Goal: Information Seeking & Learning: Learn about a topic

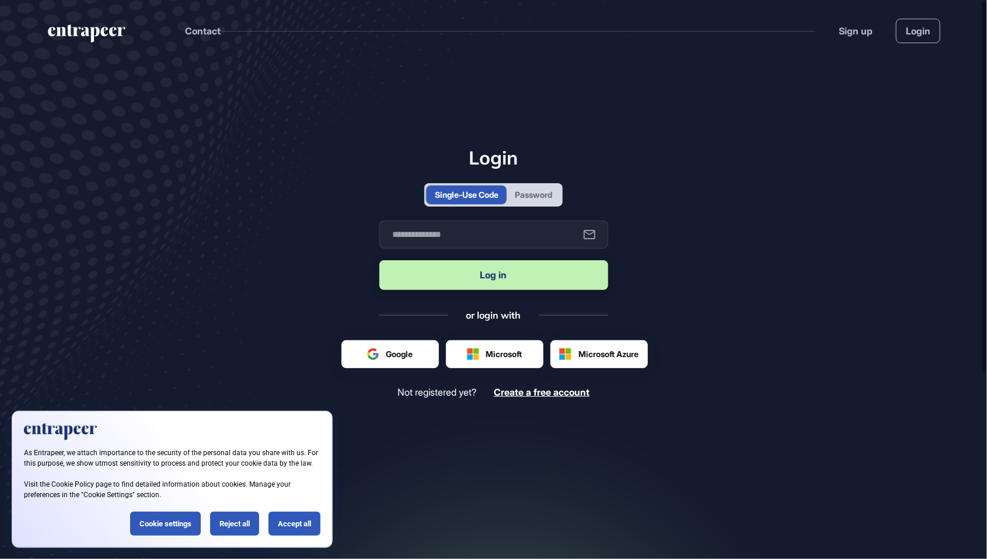
scroll to position [1, 1]
click at [542, 201] on div "Password" at bounding box center [533, 195] width 37 height 12
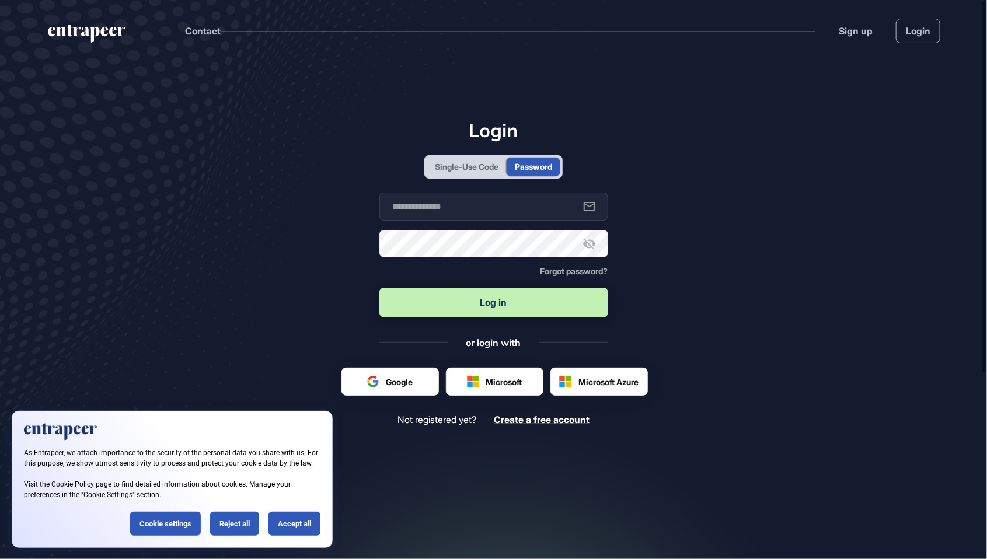
click at [506, 251] on form "Business email Password Forgot password? Log in" at bounding box center [494, 256] width 229 height 127
click at [501, 221] on input "text" at bounding box center [494, 207] width 229 height 28
type input "**********"
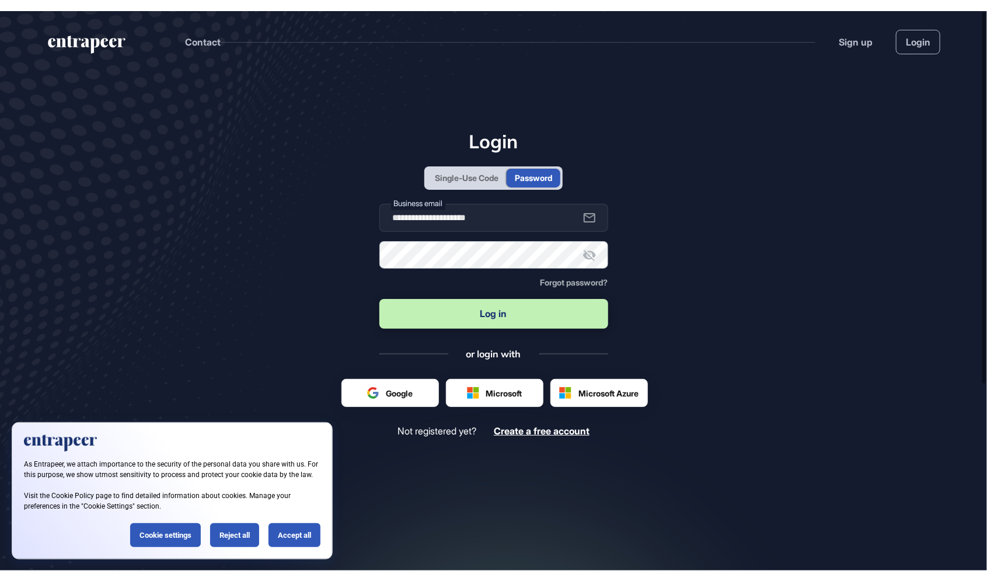
scroll to position [638, 987]
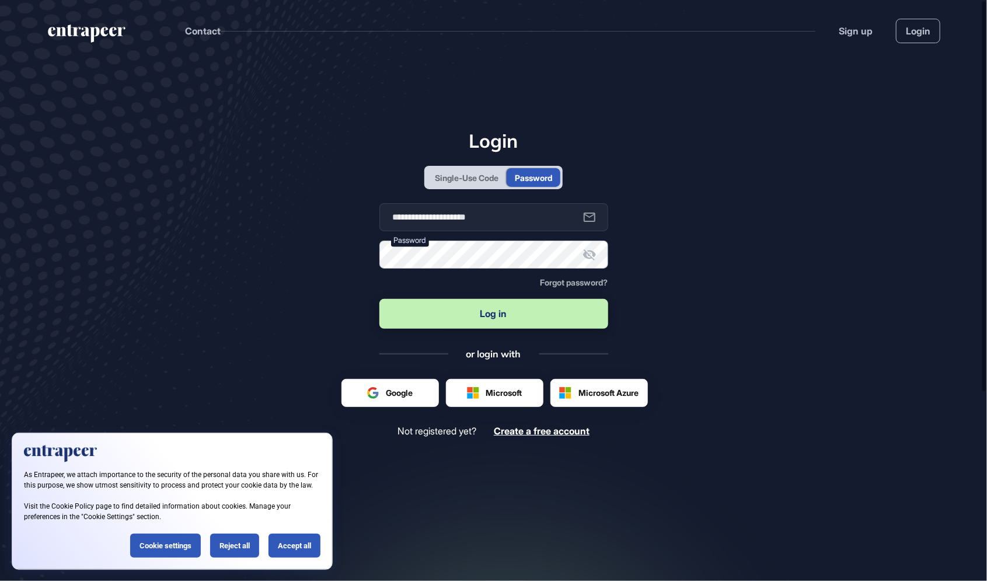
click at [380, 299] on button "Log in" at bounding box center [494, 314] width 229 height 30
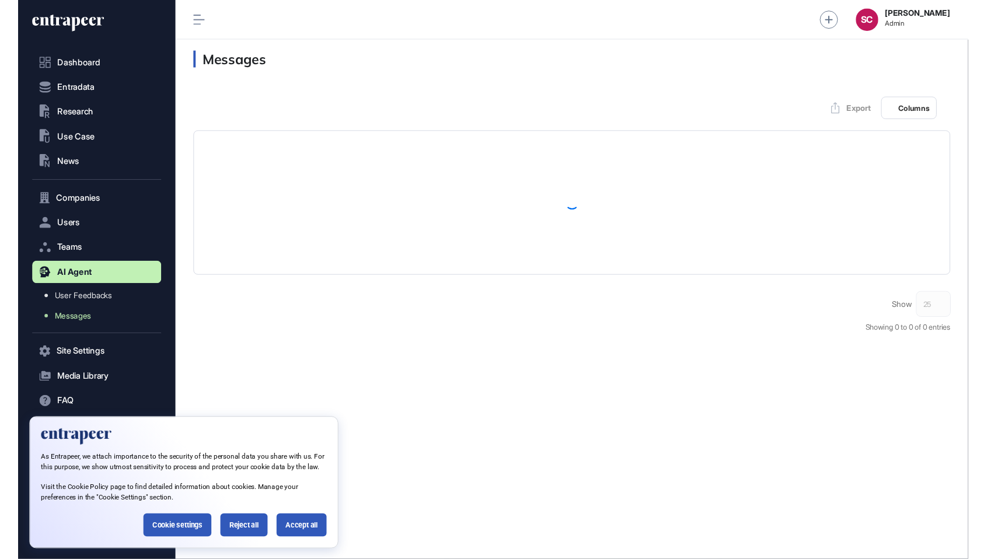
scroll to position [1, 1]
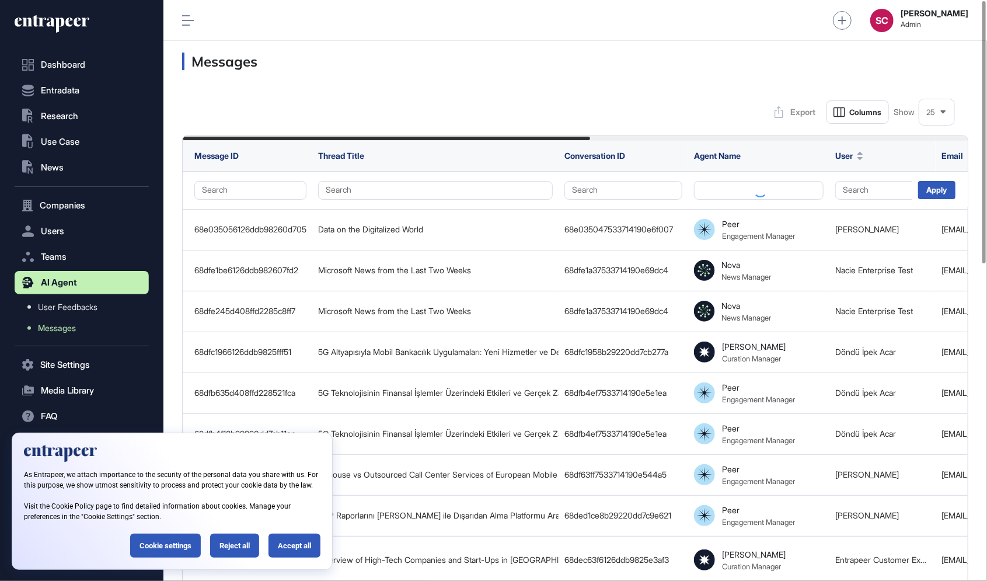
click at [940, 116] on div "25" at bounding box center [937, 112] width 35 height 23
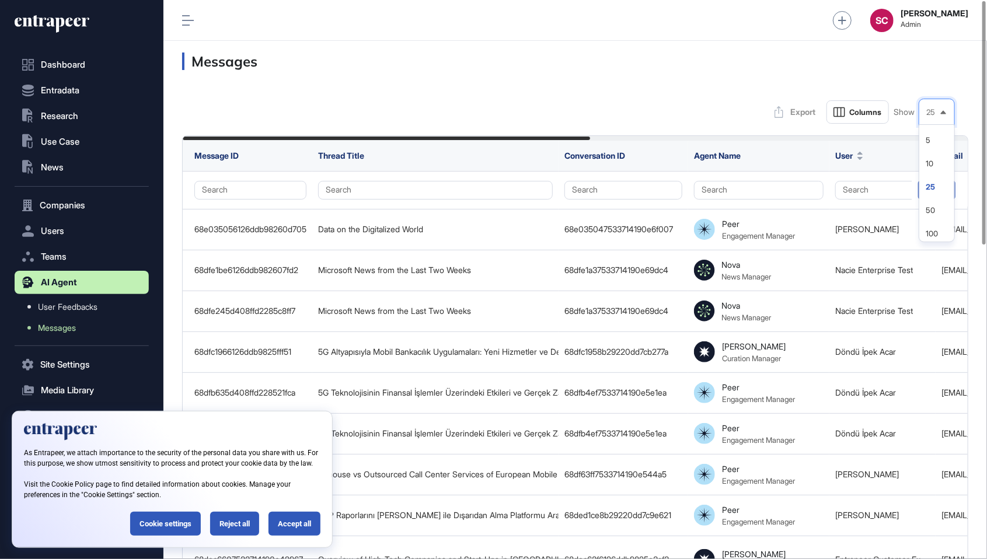
scroll to position [617, 824]
click at [933, 231] on li "100" at bounding box center [937, 233] width 28 height 23
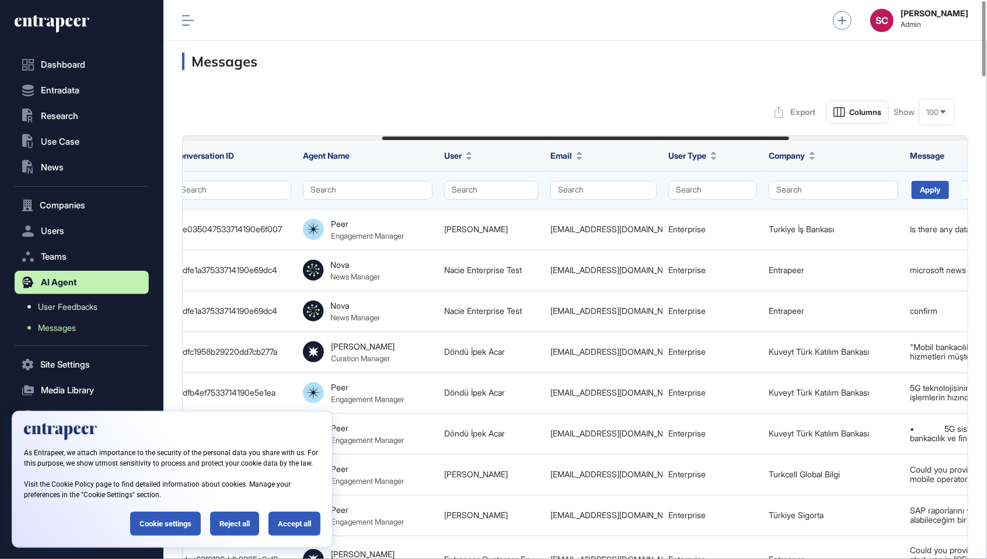
scroll to position [0, 383]
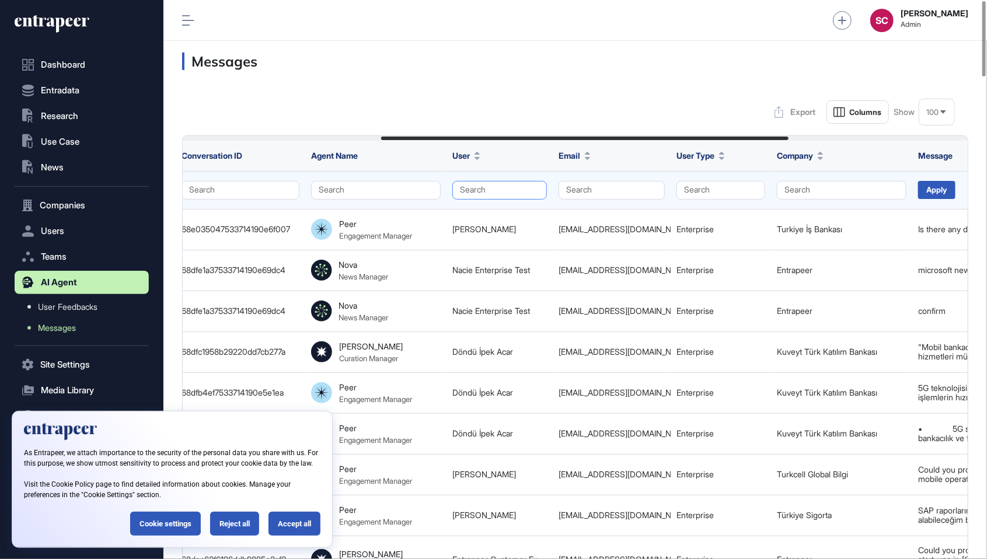
click at [516, 192] on button "Search" at bounding box center [500, 190] width 95 height 19
click at [381, 187] on button "Search" at bounding box center [376, 190] width 130 height 19
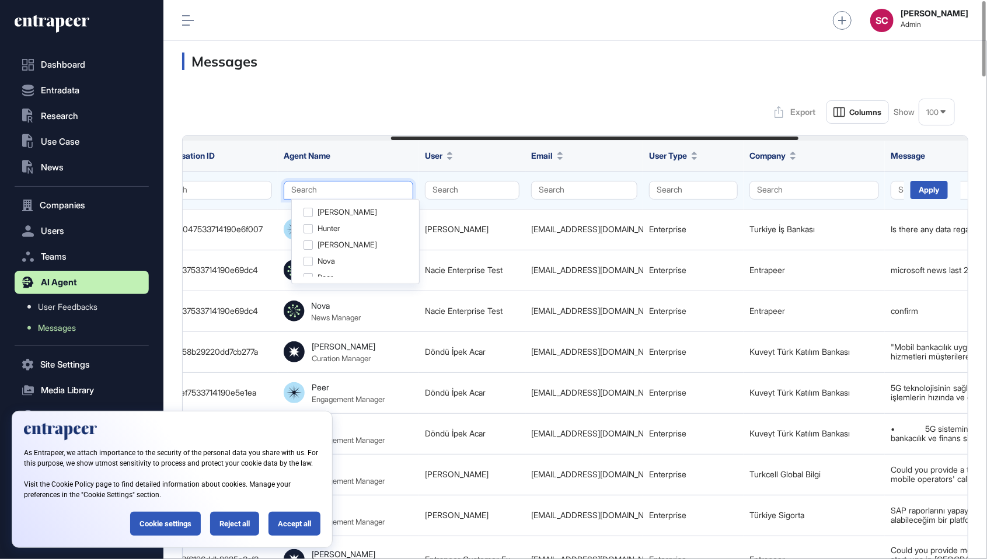
scroll to position [0, 416]
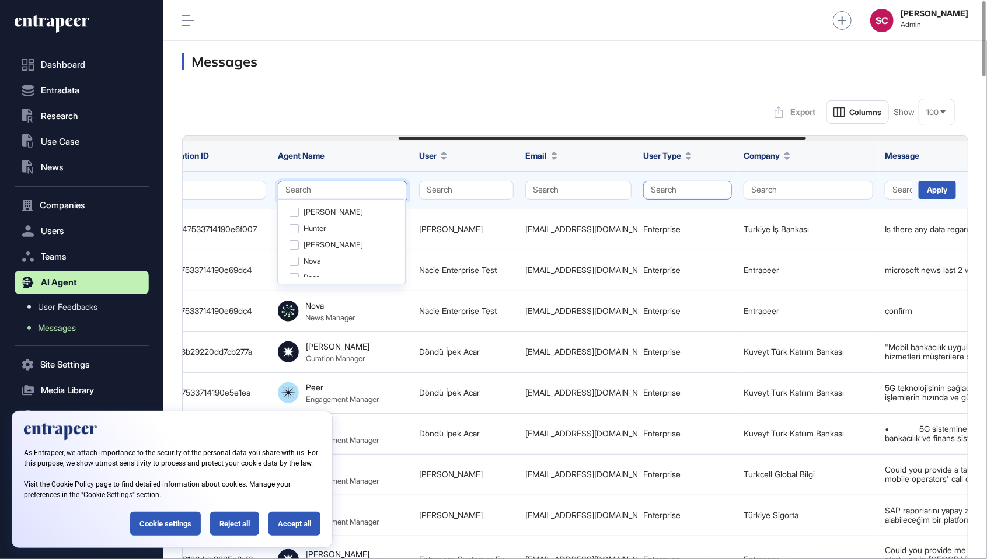
click at [705, 191] on button "Search" at bounding box center [687, 190] width 89 height 19
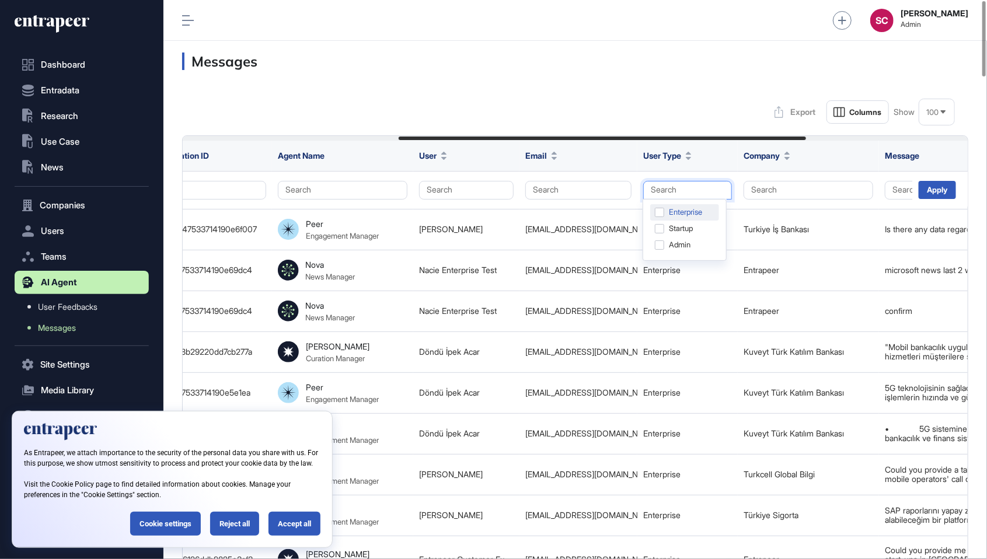
click at [662, 207] on div "Enterprise" at bounding box center [684, 212] width 69 height 16
click at [939, 190] on div "Apply" at bounding box center [937, 190] width 37 height 18
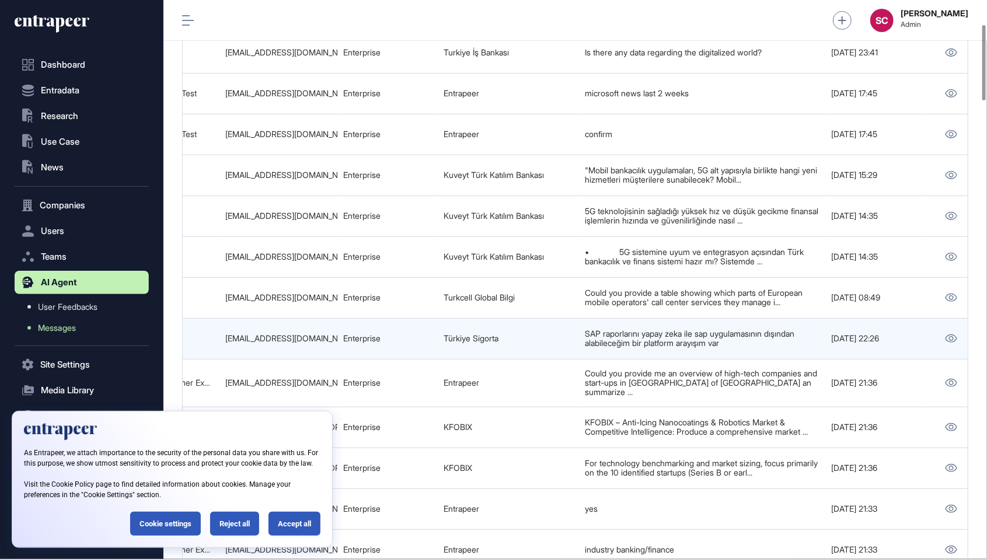
scroll to position [0, 730]
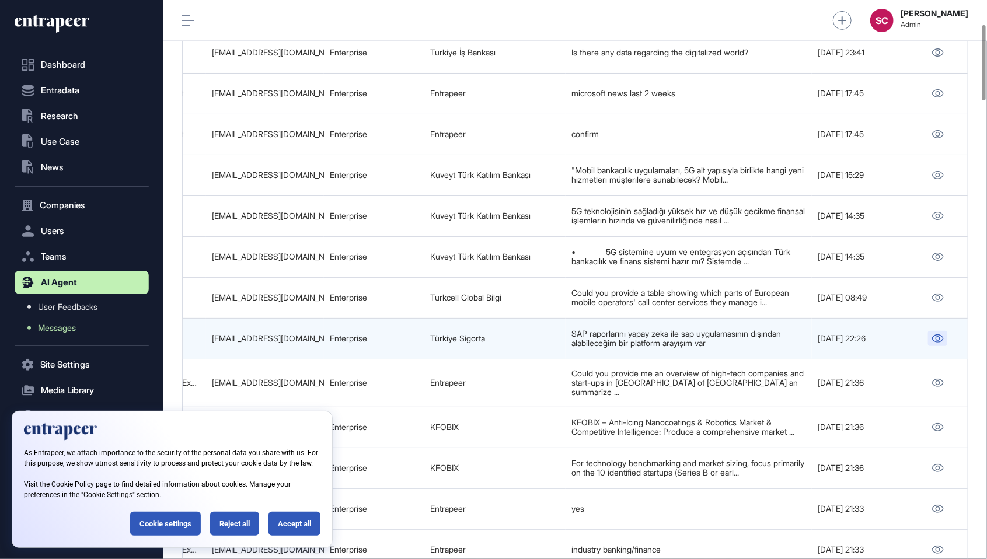
click at [940, 337] on icon at bounding box center [938, 339] width 12 height 8
drag, startPoint x: 533, startPoint y: 335, endPoint x: 413, endPoint y: 328, distance: 119.3
click at [413, 328] on tr "68ded1cf7533714190e435ba SAP Raporlarını Yapay Zeka ile Dışarıdan Alma Platform…" at bounding box center [211, 338] width 1516 height 41
copy tr "Türkiye Sigorta"
click at [303, 334] on div "cigdem.kilic@turkiyesigorta.com.tr" at bounding box center [265, 338] width 106 height 9
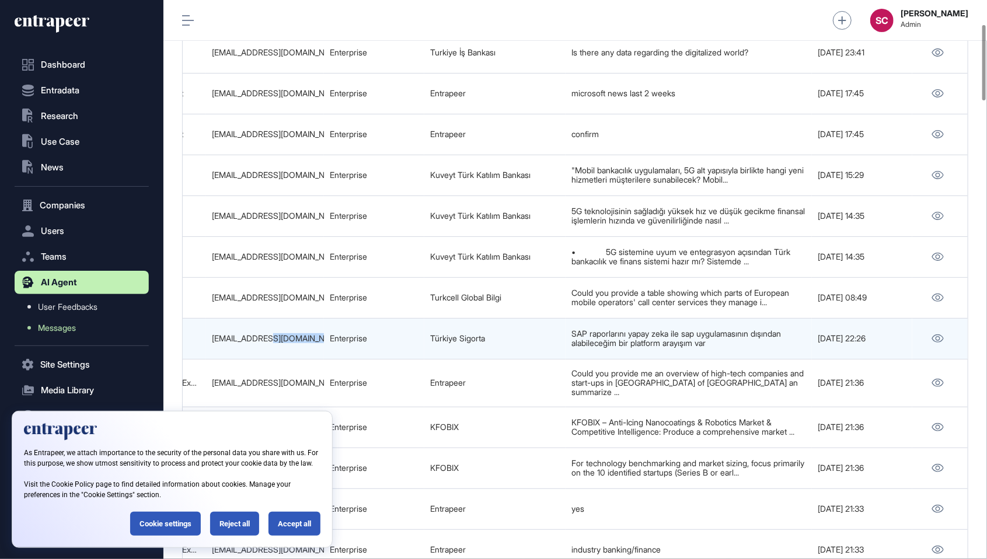
click at [303, 334] on div "cigdem.kilic@turkiyesigorta.com.tr" at bounding box center [265, 338] width 106 height 9
copy tr "cigdem.kilic@turkiyesigorta.com.tr"
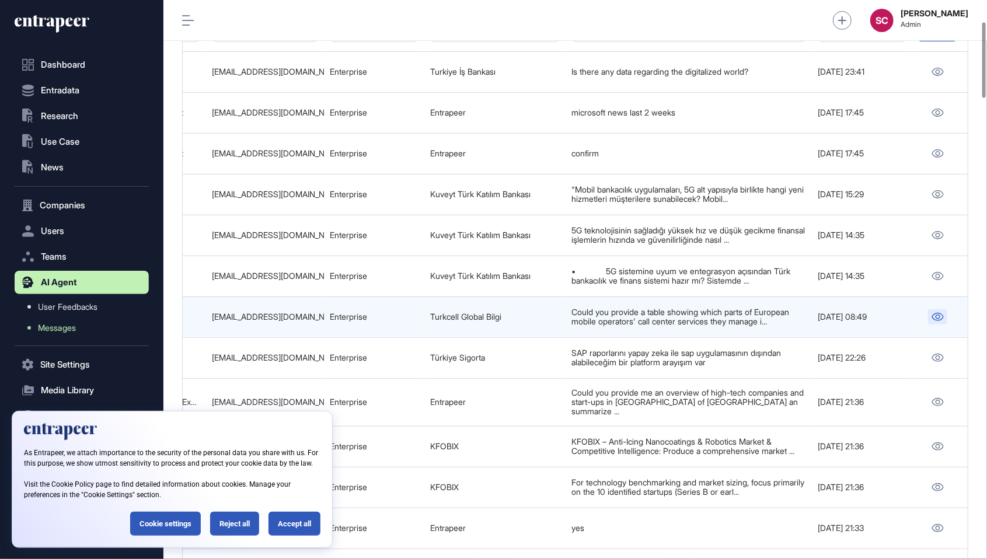
click at [933, 316] on icon at bounding box center [938, 317] width 12 height 8
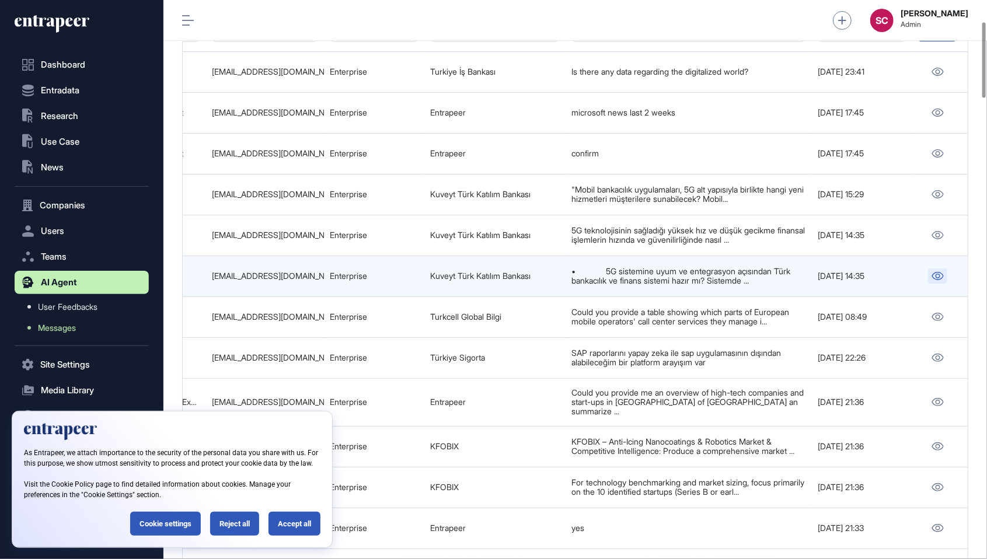
click at [944, 273] on link at bounding box center [937, 276] width 19 height 15
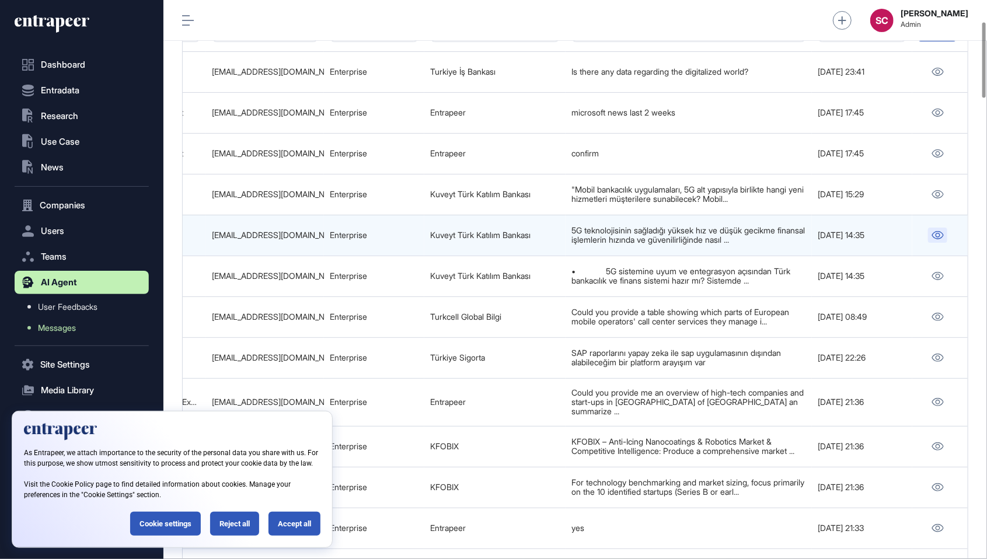
click at [932, 239] on link at bounding box center [937, 235] width 19 height 15
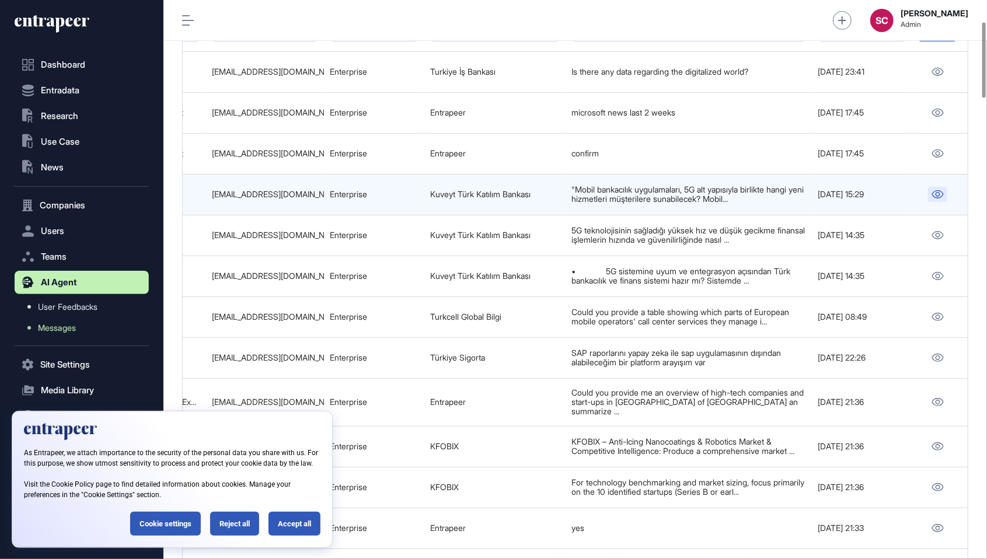
click at [938, 191] on icon at bounding box center [938, 194] width 12 height 8
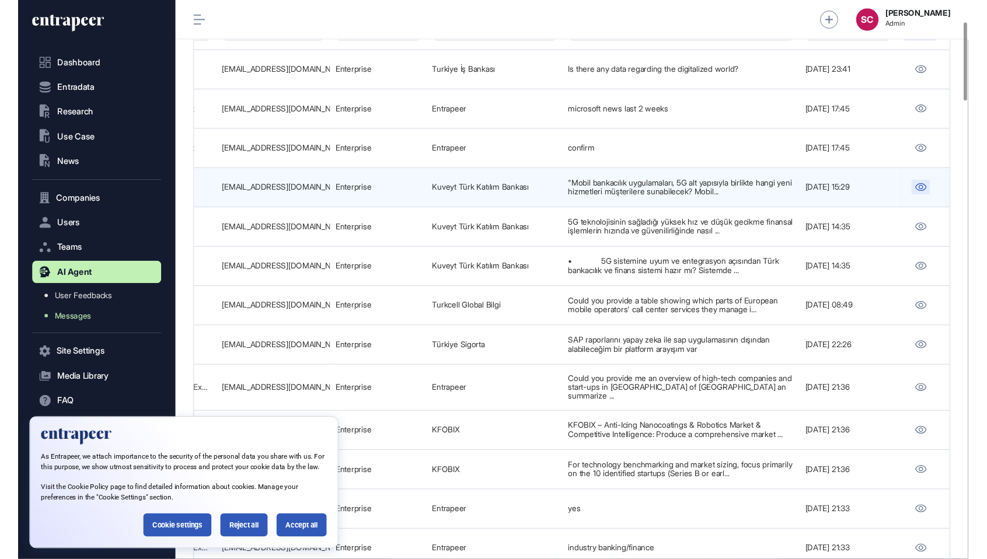
scroll to position [615, 134]
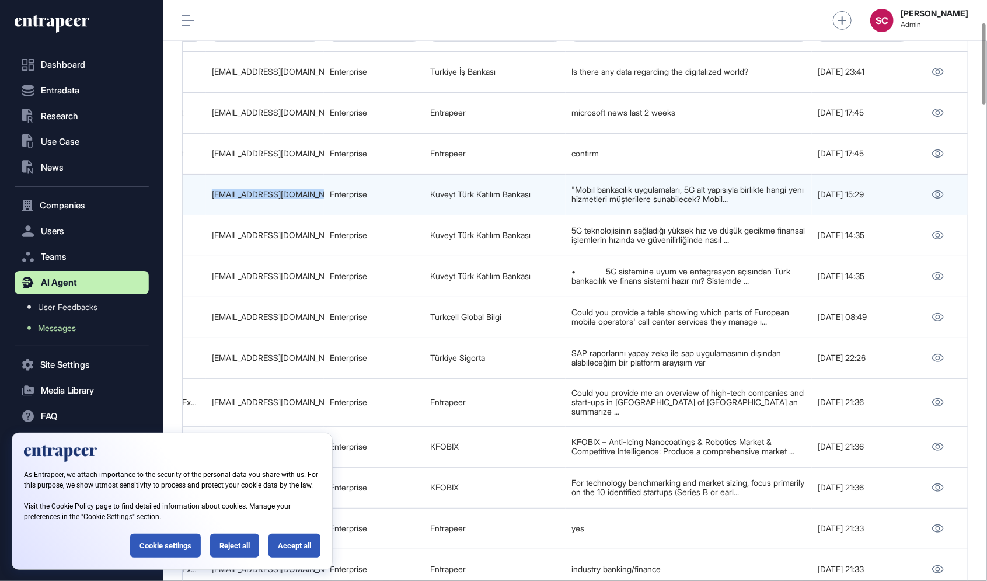
drag, startPoint x: 329, startPoint y: 191, endPoint x: 200, endPoint y: 194, distance: 128.5
click at [200, 194] on tr "68dfc1966126ddb9825fff51 5G Altyapısıyla Mobil Bankacılık Uygulamaları: Yeni Hi…" at bounding box center [211, 194] width 1516 height 41
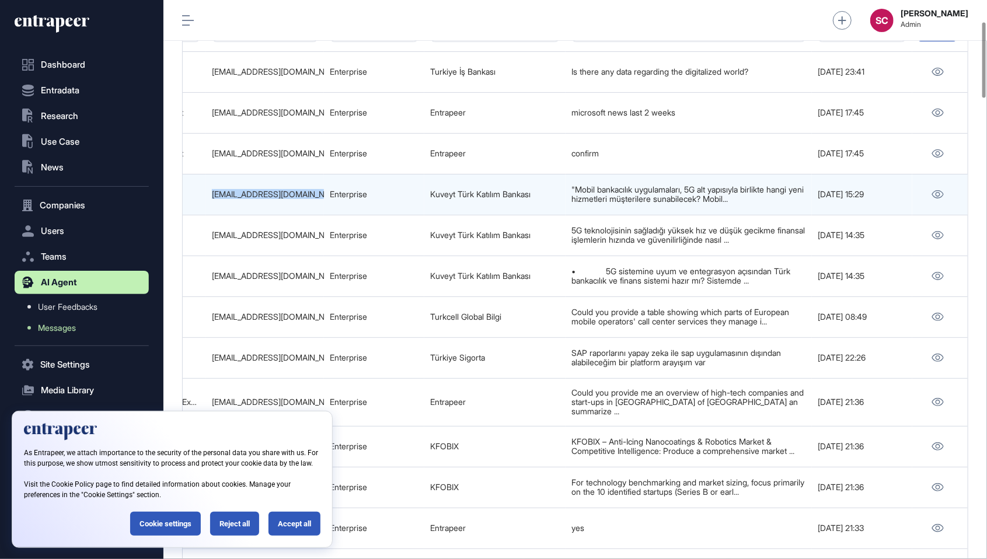
scroll to position [617, 824]
copy tr "Döndü İpek Acar dondu.acar@kuveytturk.com.tr"
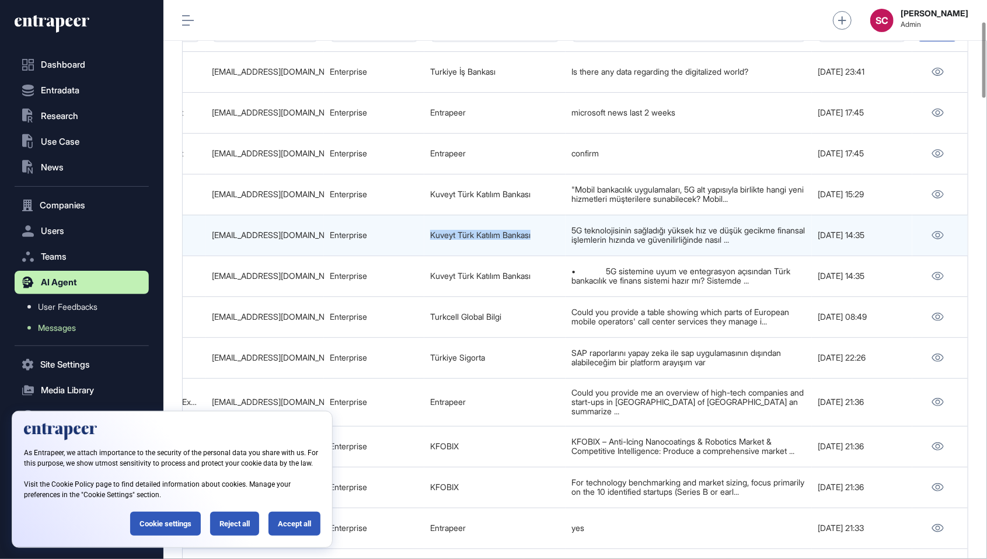
drag, startPoint x: 551, startPoint y: 237, endPoint x: 426, endPoint y: 236, distance: 125.0
click at [426, 236] on td "Kuveyt Türk Katılım Bankası" at bounding box center [495, 235] width 141 height 41
copy link "Kuveyt Türk Katılım Bankası"
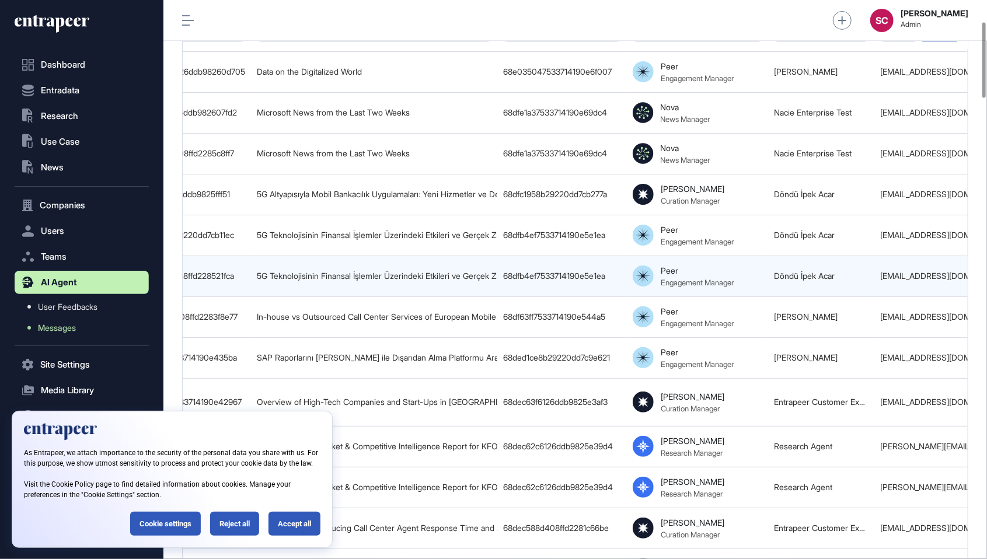
scroll to position [0, 57]
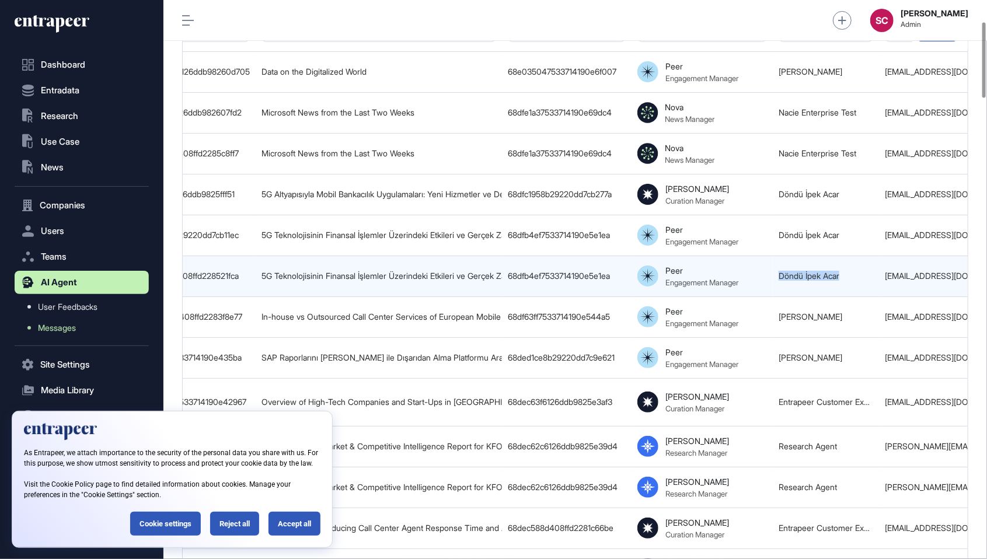
drag, startPoint x: 869, startPoint y: 269, endPoint x: 759, endPoint y: 275, distance: 110.0
click at [759, 275] on tr "68dfb635d408ffd228521fca 5G Teknolojisinin Finansal İşlemler Üzerindeki Etkiler…" at bounding box center [884, 276] width 1516 height 41
copy tr "Döndü İpek Acar"
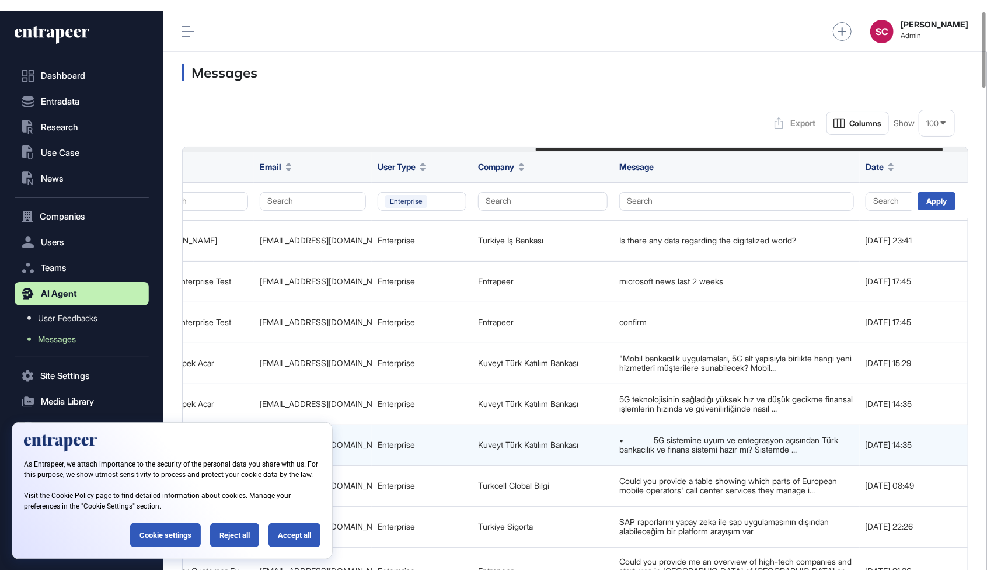
scroll to position [0, 730]
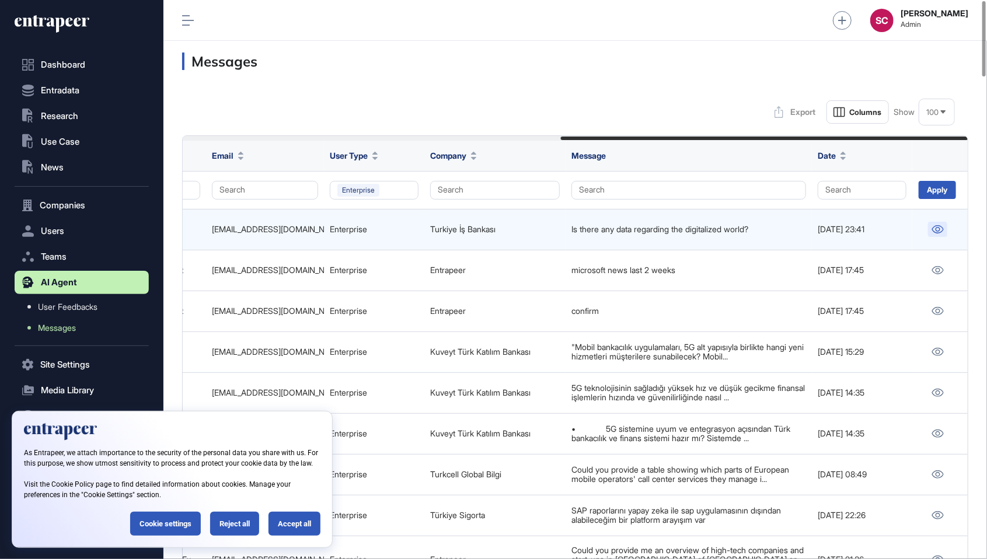
click at [937, 233] on link at bounding box center [937, 229] width 19 height 15
drag, startPoint x: 521, startPoint y: 232, endPoint x: 421, endPoint y: 233, distance: 100.4
click at [421, 233] on tr "68e035056126ddb98260d705 Data on the Digitalized World 68e035047533714190e6f007…" at bounding box center [211, 229] width 1516 height 41
copy tr "Turkiye İş Bankası"
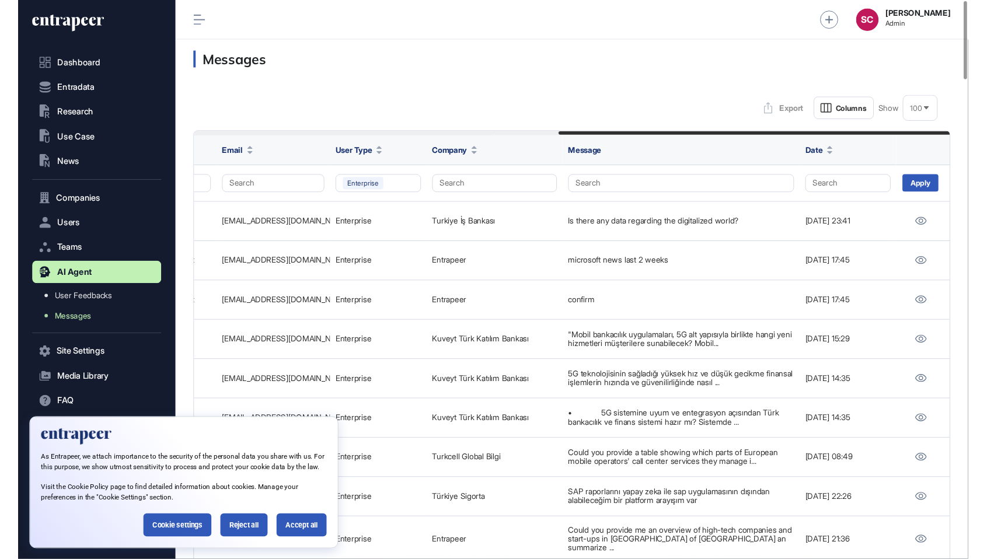
scroll to position [615, 134]
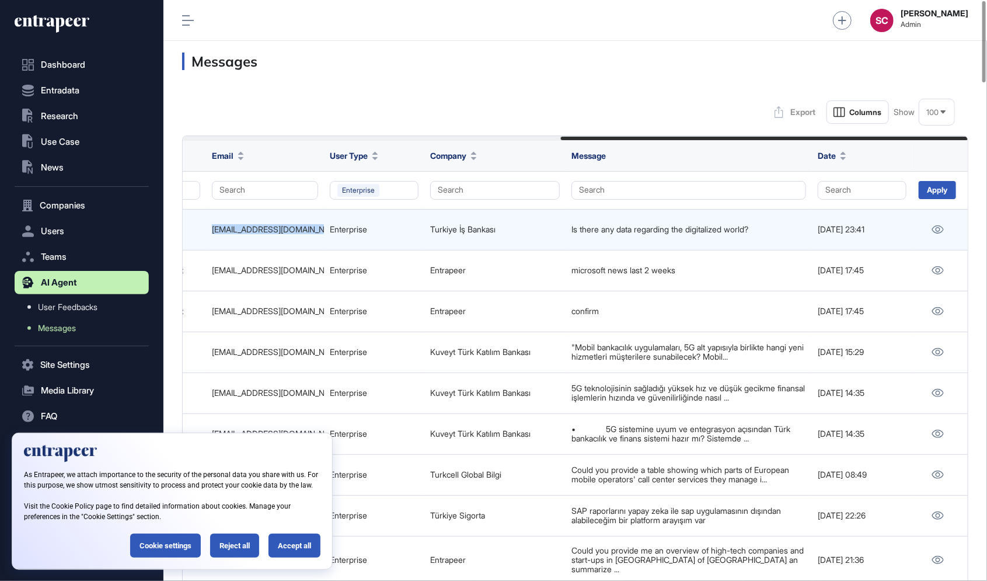
drag, startPoint x: 315, startPoint y: 229, endPoint x: 199, endPoint y: 233, distance: 115.7
click at [199, 233] on tr "68e035056126ddb98260d705 Data on the Digitalized World 68e035047533714190e6f007…" at bounding box center [211, 229] width 1516 height 41
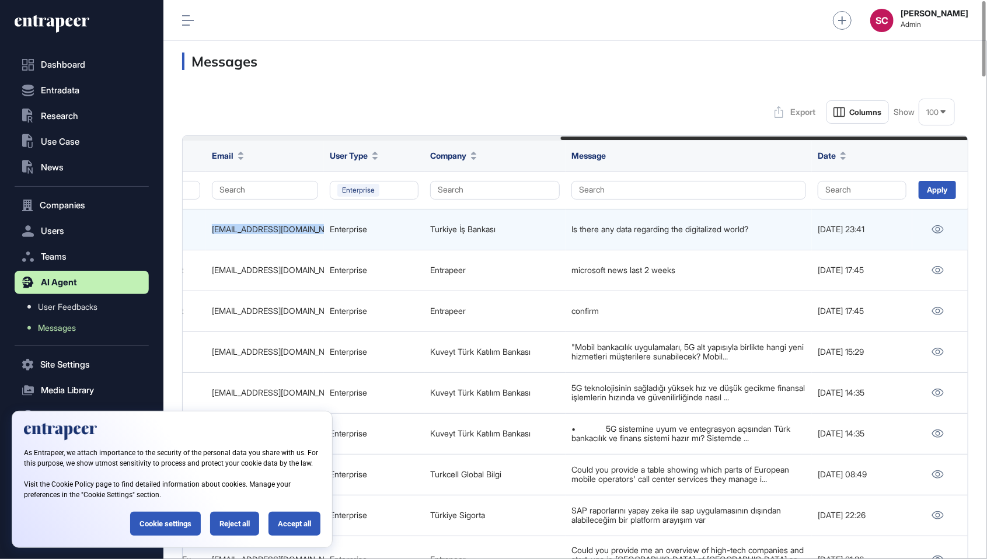
scroll to position [617, 824]
copy tr "Pınar Baran pinar.baran@isbank.com.tr"
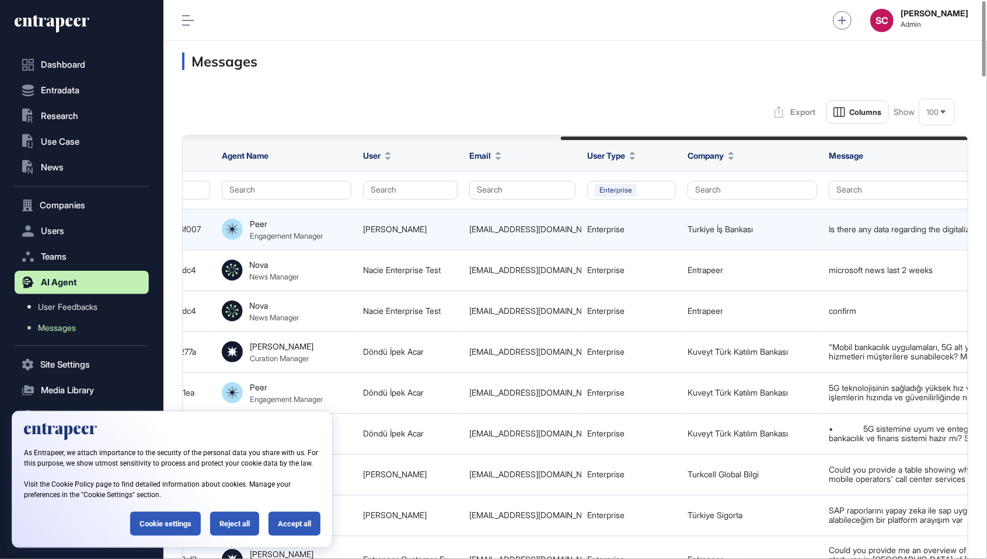
scroll to position [0, 730]
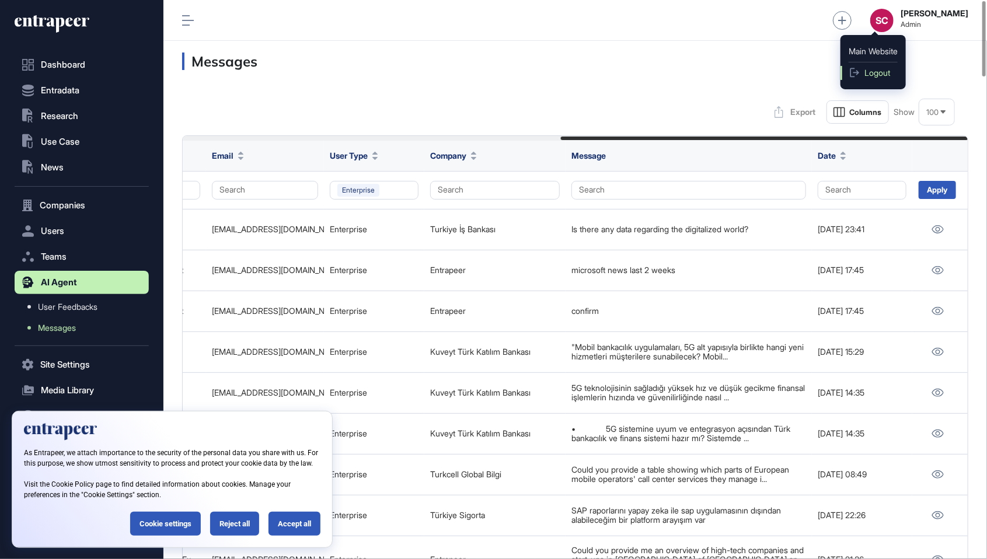
click at [880, 69] on span "Logout" at bounding box center [878, 72] width 26 height 9
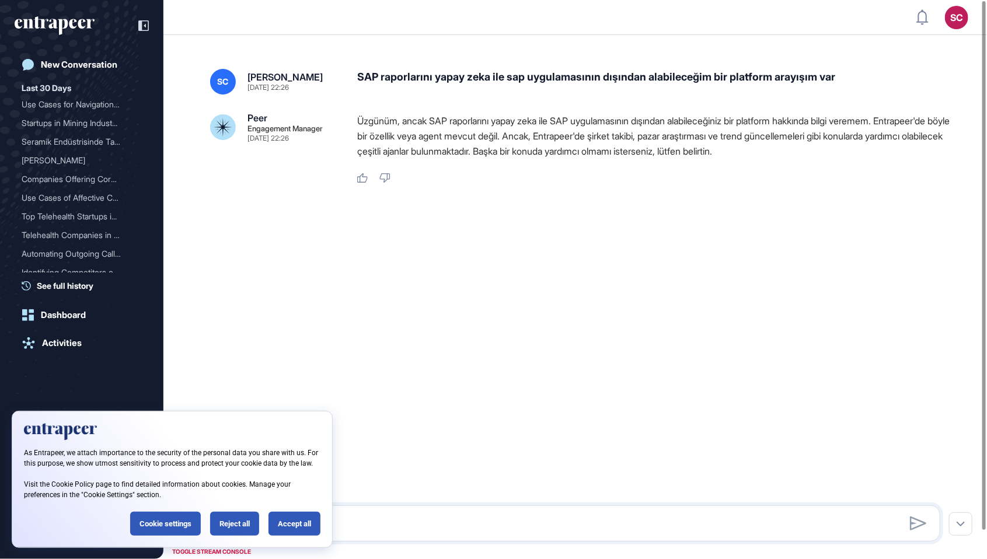
click at [544, 83] on div "SAP raporlarını yapay zeka ile sap uygulamasının dışından alabileceğim bir plat…" at bounding box center [653, 82] width 593 height 26
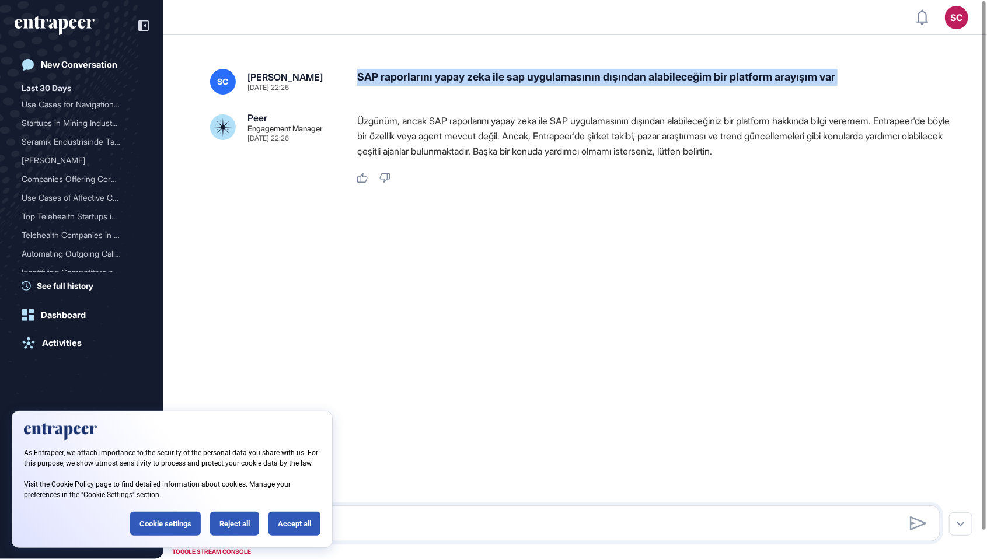
copy div "SAP raporlarını yapay zeka ile sap uygulamasının dışından alabileceğim bir plat…"
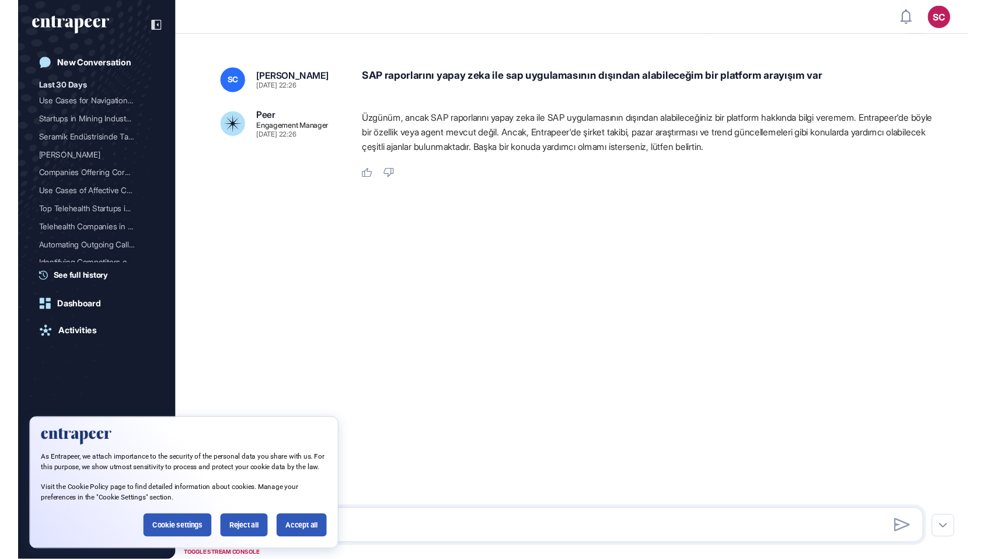
scroll to position [638, 987]
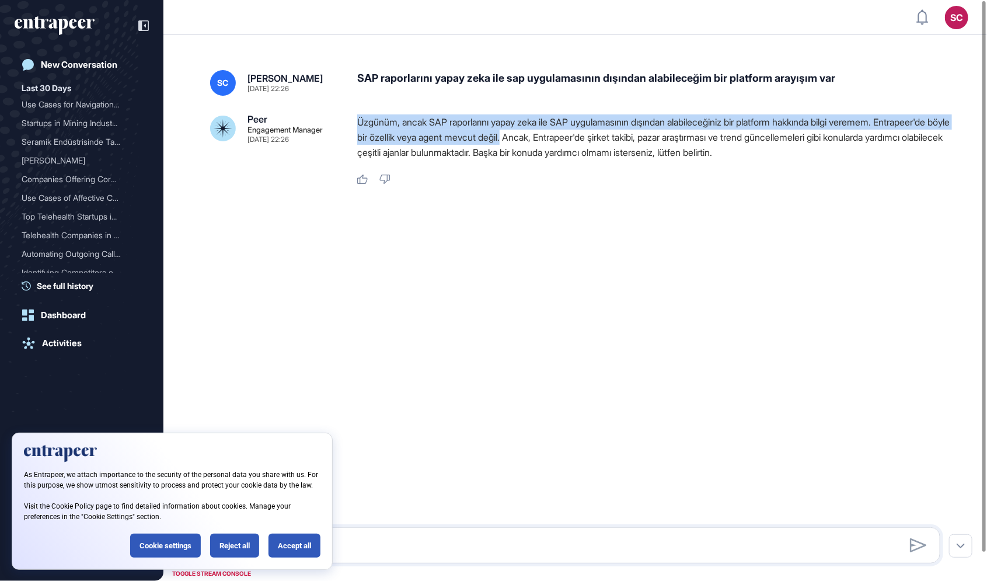
drag, startPoint x: 350, startPoint y: 125, endPoint x: 595, endPoint y: 145, distance: 246.0
click at [595, 145] on div "Peer Engagement Manager Oct 02, 2025 22:26 Üzgünüm, ancak SAP raporlarını yapay…" at bounding box center [575, 149] width 730 height 71
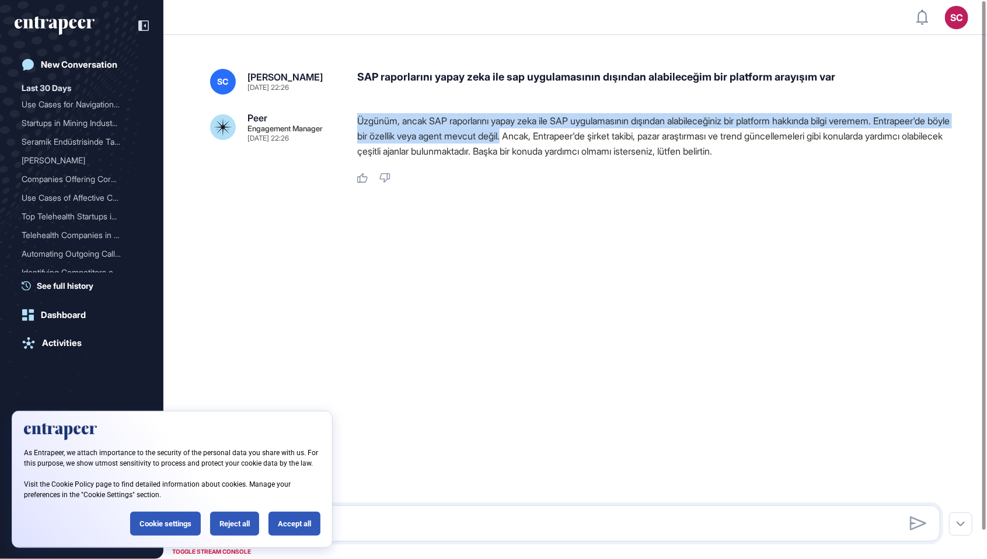
copy p "Üzgünüm, ancak SAP raporlarını yapay zeka ile SAP uygulamasının dışından alabil…"
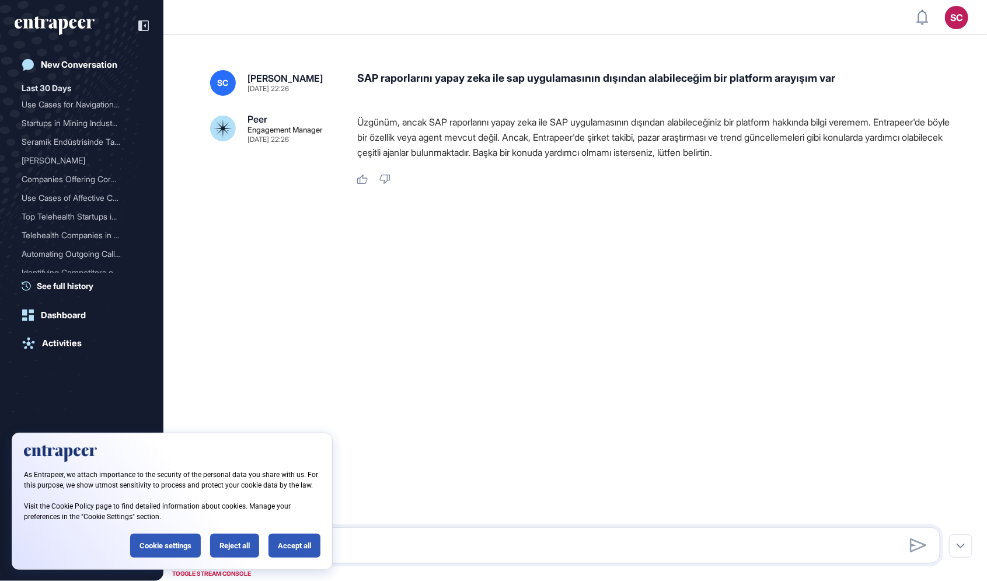
scroll to position [638, 987]
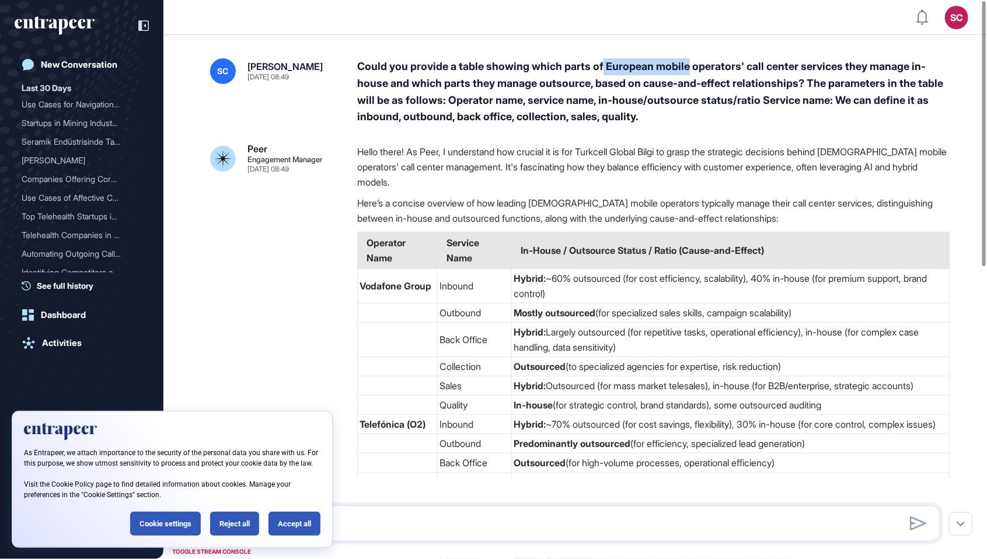
drag, startPoint x: 605, startPoint y: 68, endPoint x: 691, endPoint y: 63, distance: 86.5
click at [691, 63] on div "Could you provide a table showing which parts of European mobile operators' cal…" at bounding box center [653, 91] width 593 height 67
click at [641, 161] on p "Hello there! As Peer, I understand how crucial it is for Turkcell Global Bilgi …" at bounding box center [653, 167] width 593 height 46
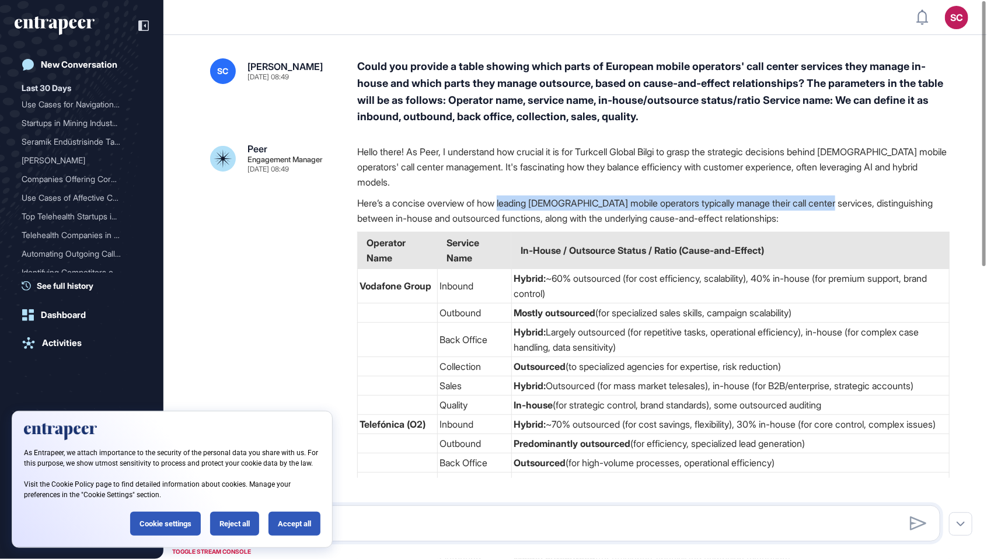
drag, startPoint x: 506, startPoint y: 202, endPoint x: 848, endPoint y: 204, distance: 342.2
click at [848, 204] on p "Here’s a concise overview of how leading European mobile operators typically ma…" at bounding box center [653, 211] width 593 height 30
drag, startPoint x: 844, startPoint y: 204, endPoint x: 486, endPoint y: 203, distance: 357.4
click at [486, 203] on p "Here’s a concise overview of how leading European mobile operators typically ma…" at bounding box center [653, 211] width 593 height 30
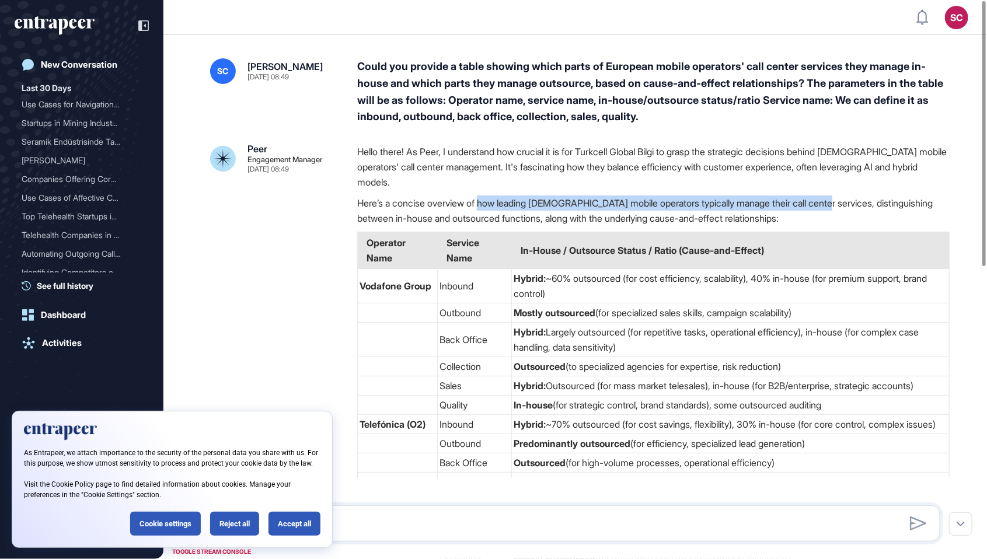
copy p "how leading European mobile operators typically manage their call center servic…"
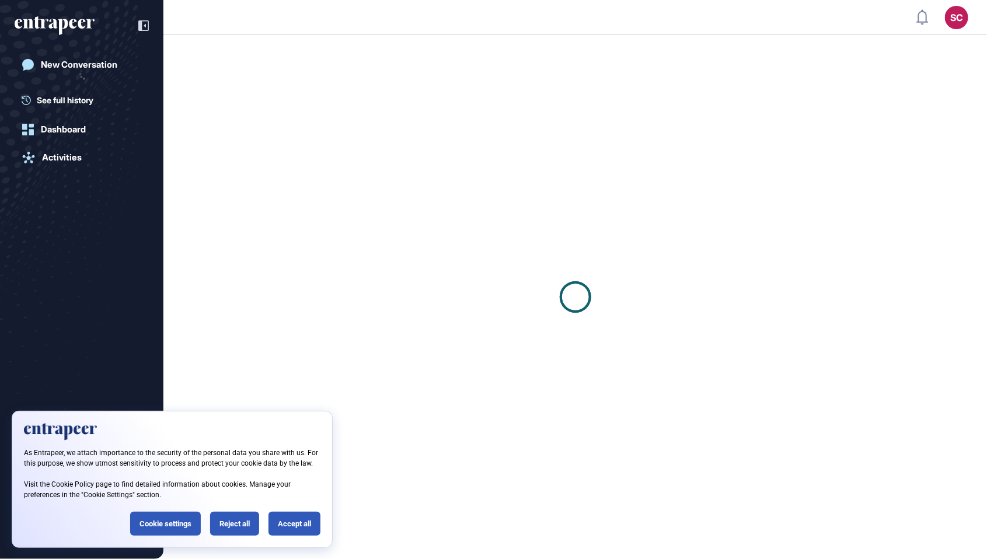
scroll to position [1, 1]
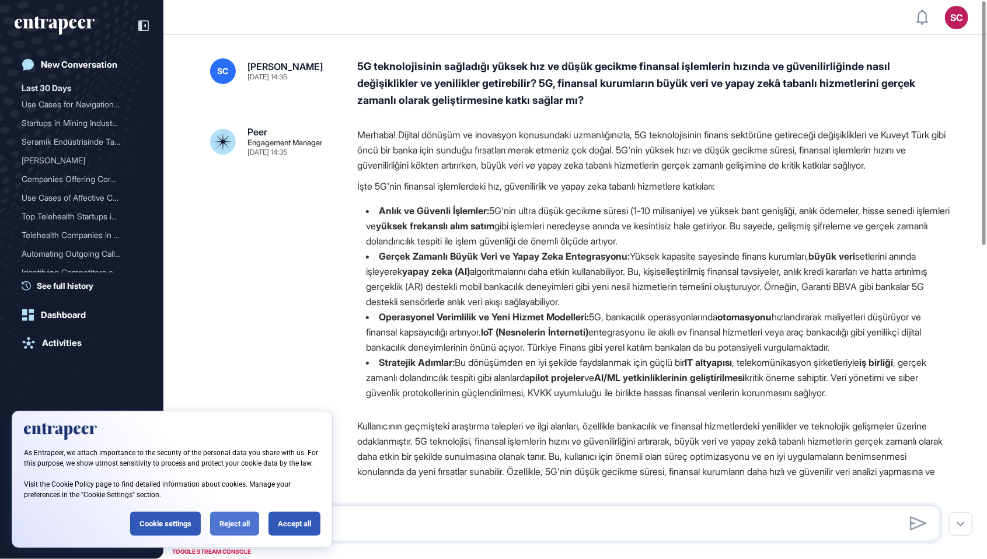
click at [229, 524] on div "Reject all" at bounding box center [234, 524] width 49 height 24
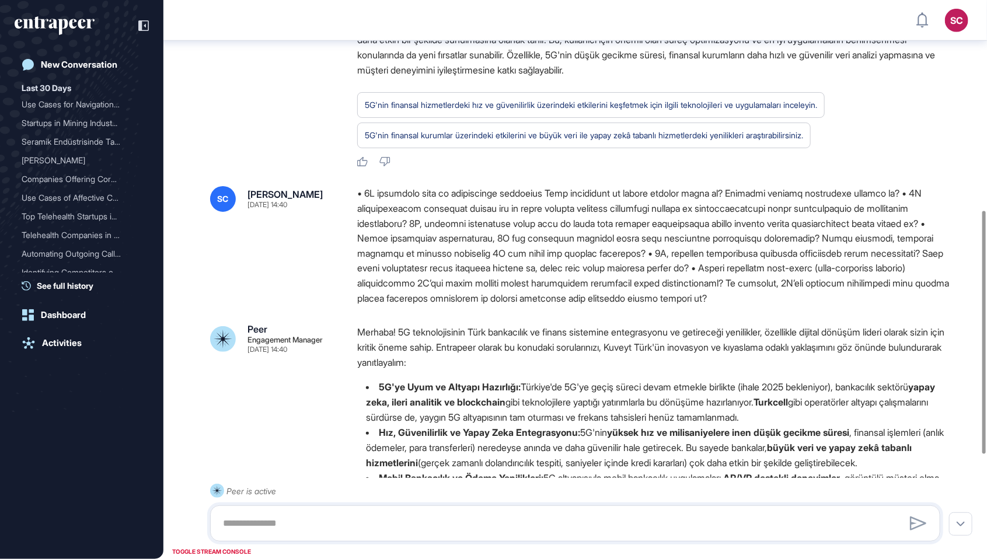
scroll to position [0, 0]
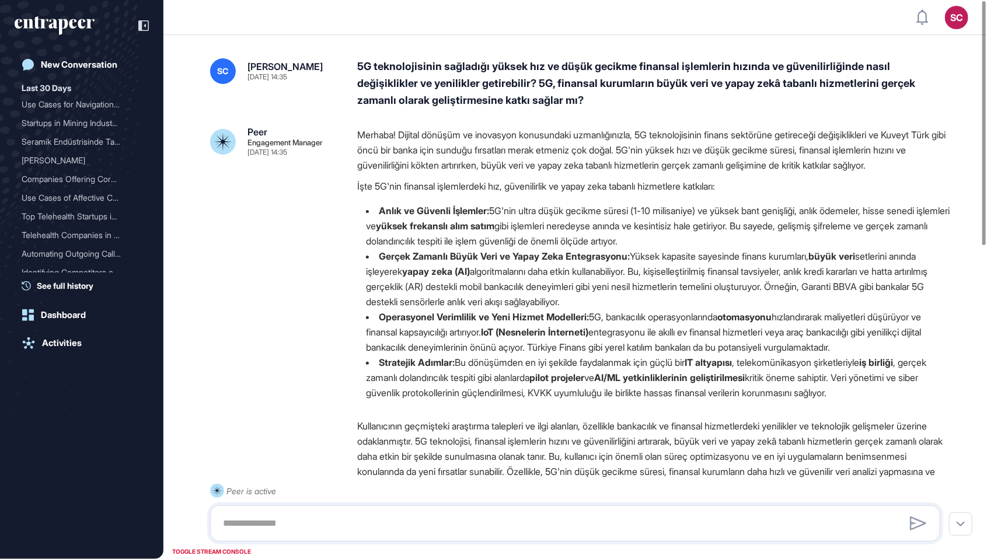
click at [508, 194] on p "İşte 5G'nin finansal işlemlerdeki hız, güvenilirlik ve yapay zeka tabanlı hizme…" at bounding box center [653, 186] width 593 height 15
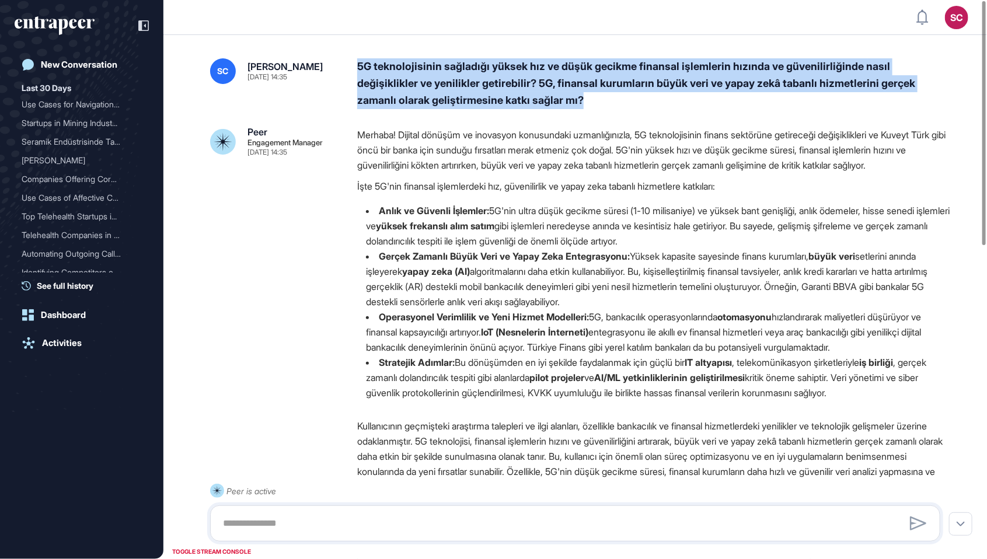
drag, startPoint x: 354, startPoint y: 64, endPoint x: 589, endPoint y: 103, distance: 237.9
click at [589, 103] on div "SC Serenay Cetinkaya Oct 03, 2025 14:35 5G teknolojisinin sağladığı yüksek hız …" at bounding box center [575, 83] width 730 height 50
copy div "5G teknolojisinin sağladığı yüksek hız ve düşük gecikme finansal işlemlerin hız…"
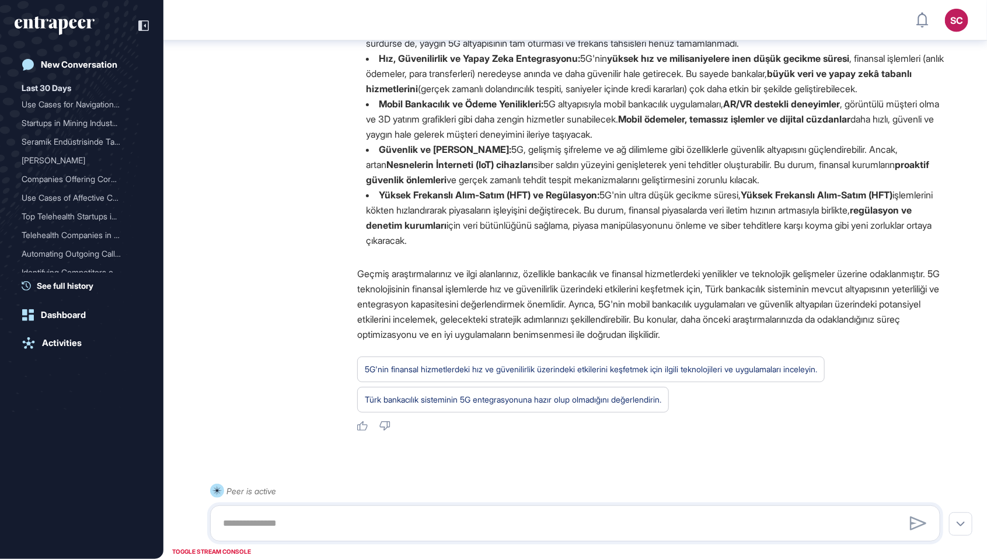
scroll to position [798, 0]
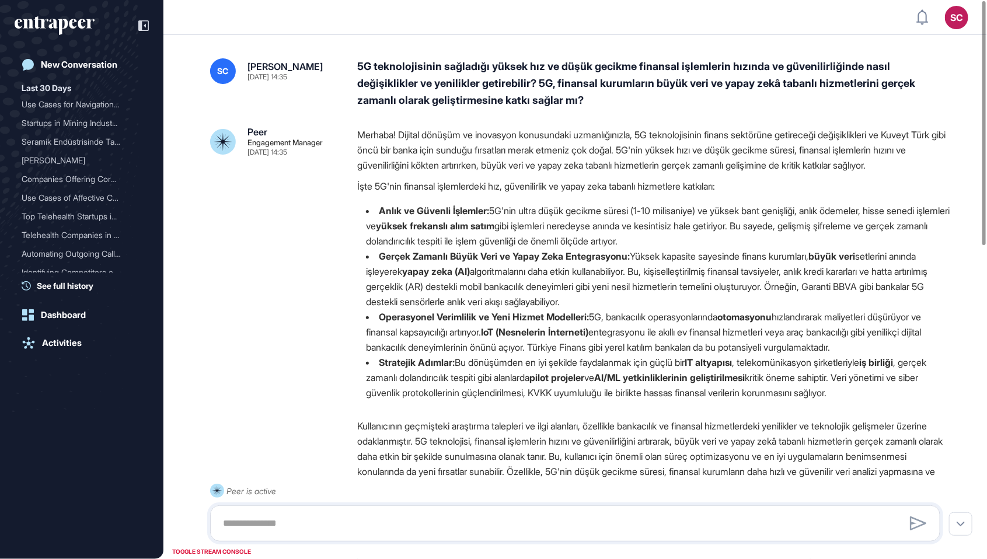
click at [493, 97] on div "5G teknolojisinin sağladığı yüksek hız ve düşük gecikme finansal işlemlerin hız…" at bounding box center [653, 83] width 593 height 50
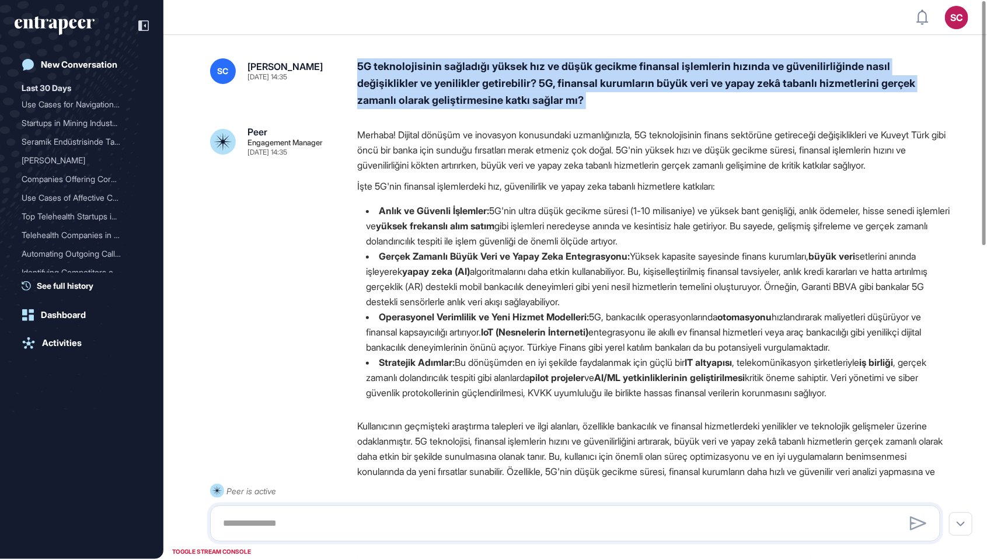
click at [493, 97] on div "5G teknolojisinin sağladığı yüksek hız ve düşük gecikme finansal işlemlerin hız…" at bounding box center [653, 83] width 593 height 50
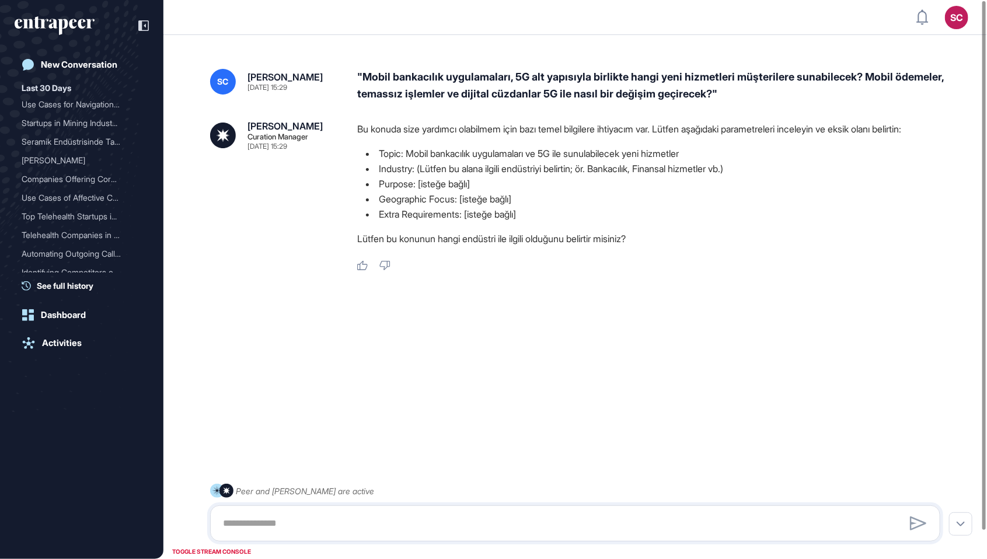
click at [471, 83] on div ""Mobil bankacılık uygulamaları, 5G alt yapısıyla birlikte hangi yeni hizmetleri…" at bounding box center [653, 86] width 593 height 34
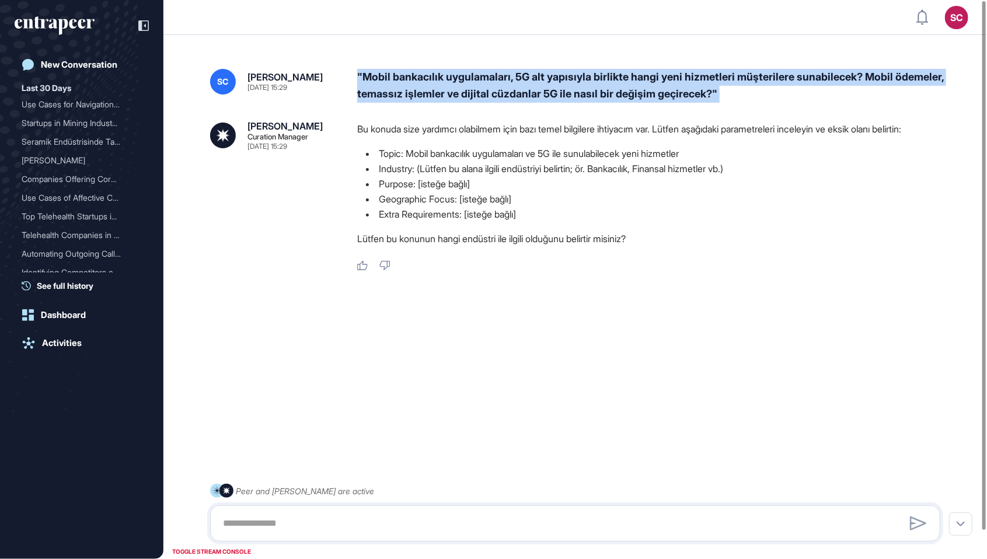
copy div ""Mobil bankacılık uygulamaları, 5G alt yapısıyla birlikte hangi yeni hizmetleri…"
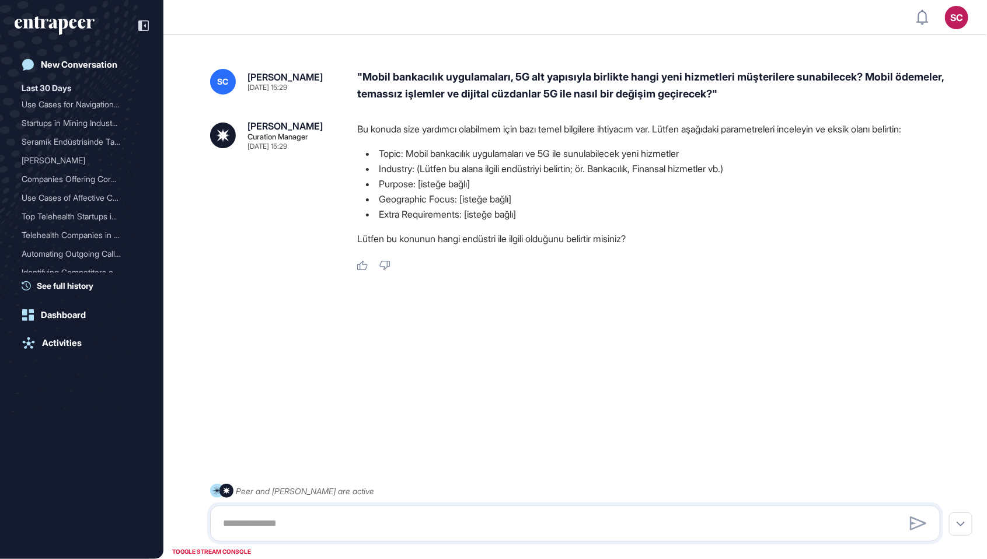
scroll to position [617, 987]
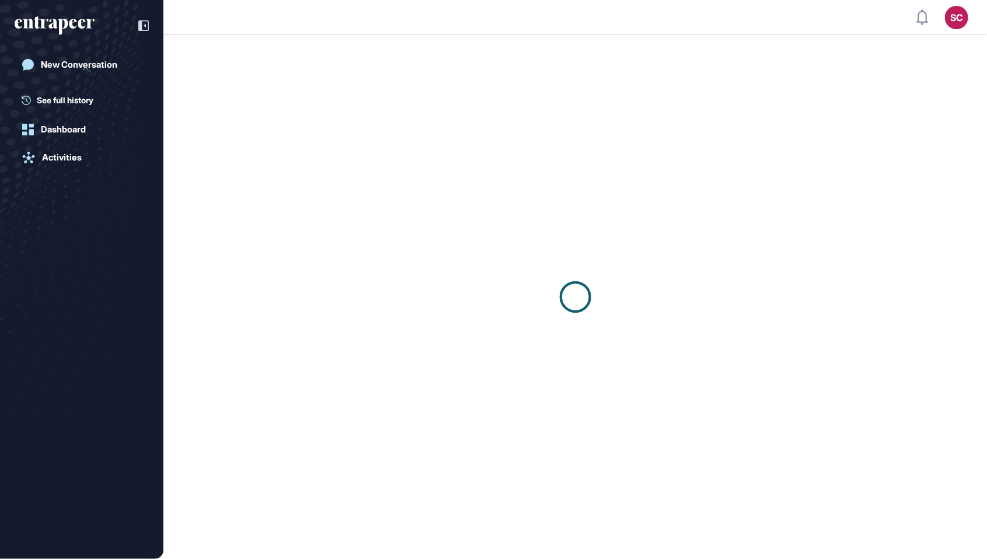
scroll to position [1, 1]
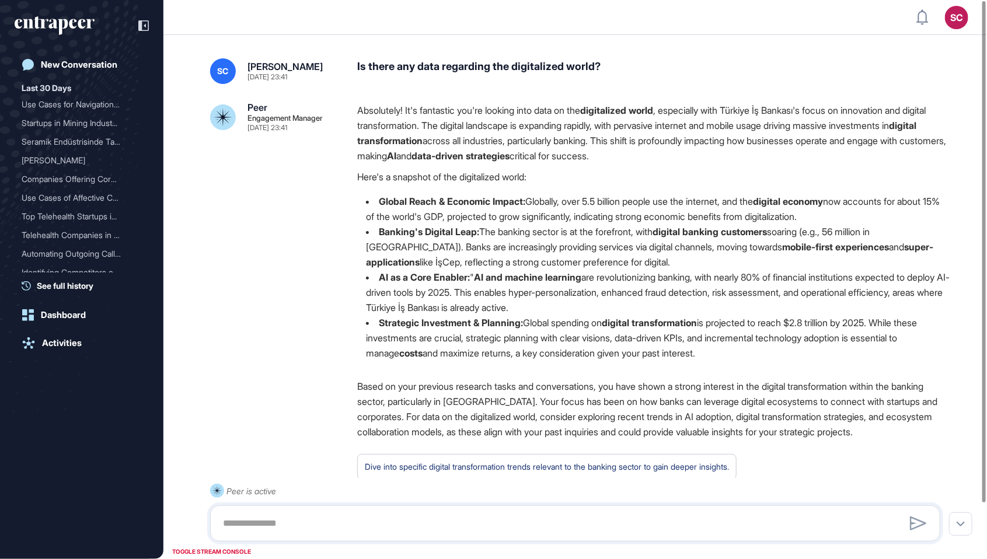
click at [536, 72] on div "Is there any data regarding the digitalized world?" at bounding box center [653, 71] width 593 height 26
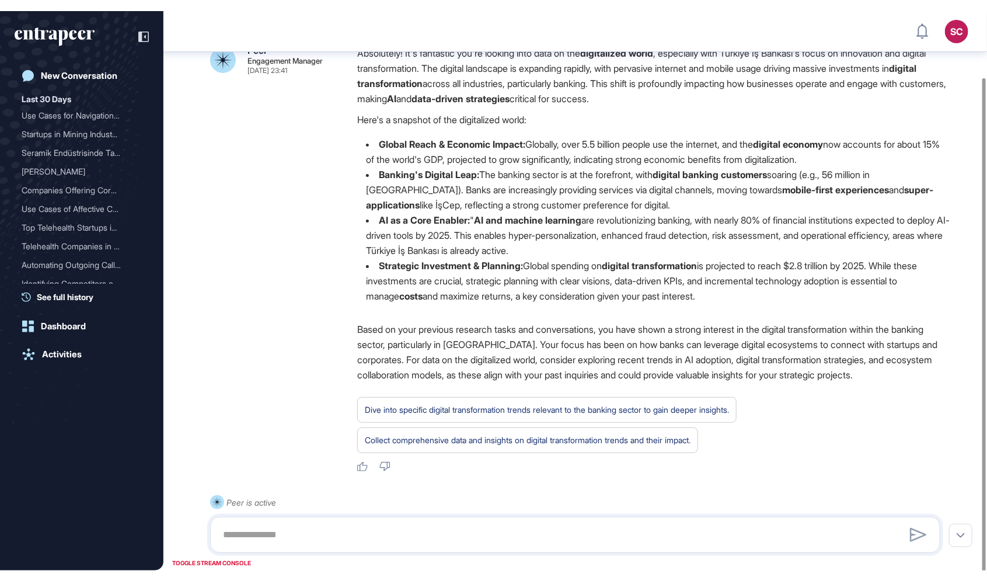
scroll to position [0, 0]
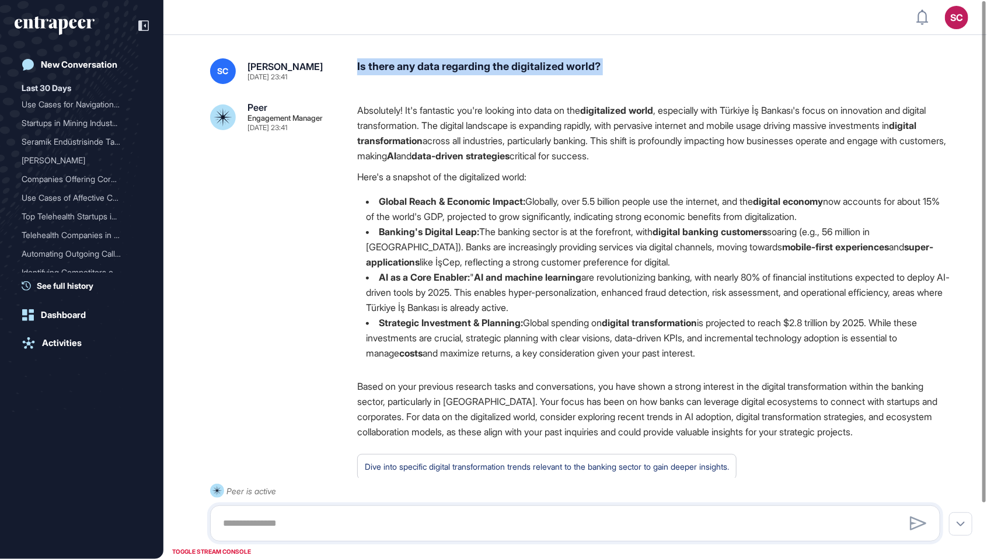
copy div "Is there any data regarding the digitalized world?"
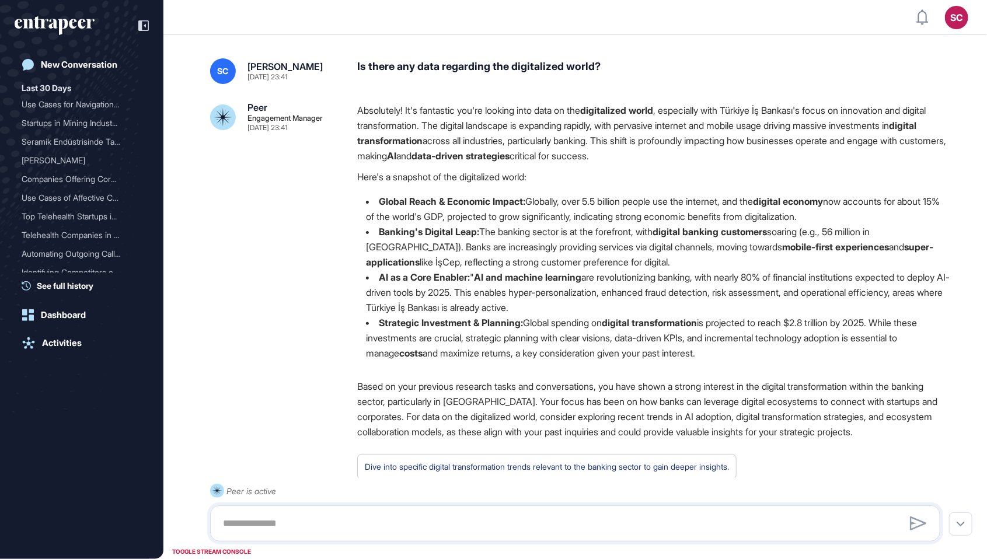
click at [552, 192] on div "Absolutely! It's fantastic you're looking into data on the digitalized world , …" at bounding box center [653, 236] width 593 height 267
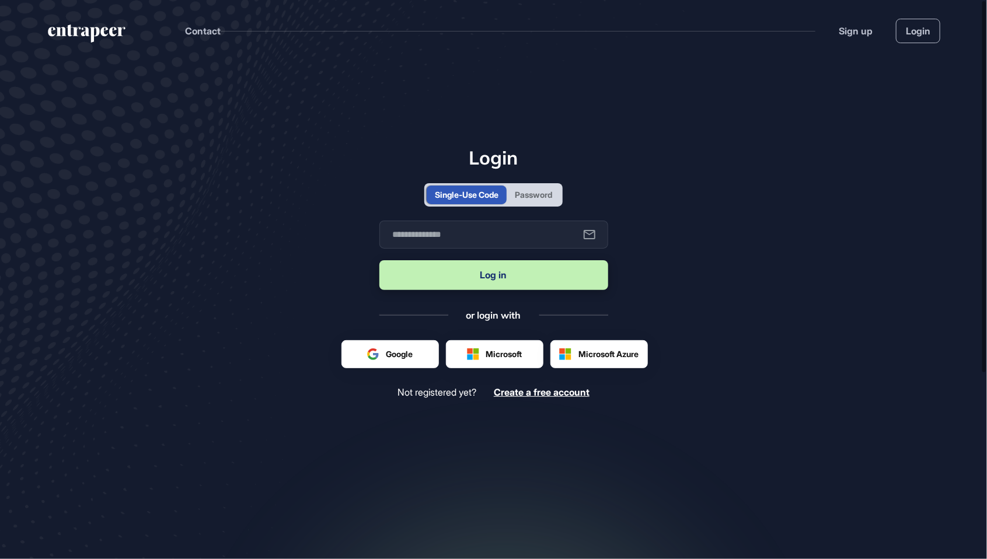
click at [540, 201] on div "Password" at bounding box center [533, 195] width 37 height 12
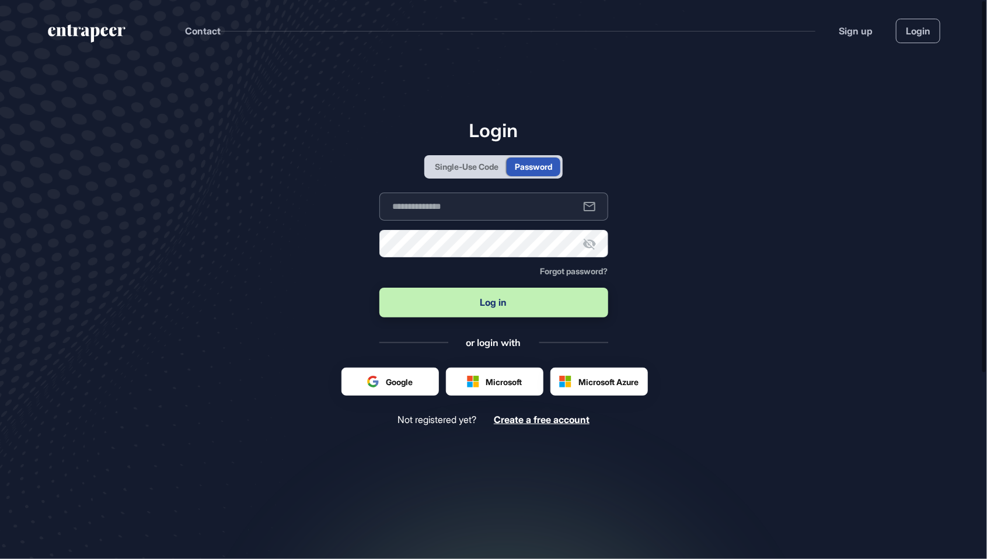
click at [501, 221] on input "text" at bounding box center [494, 207] width 229 height 28
click at [515, 221] on input "text" at bounding box center [494, 207] width 229 height 28
type input "*"
type input "**********"
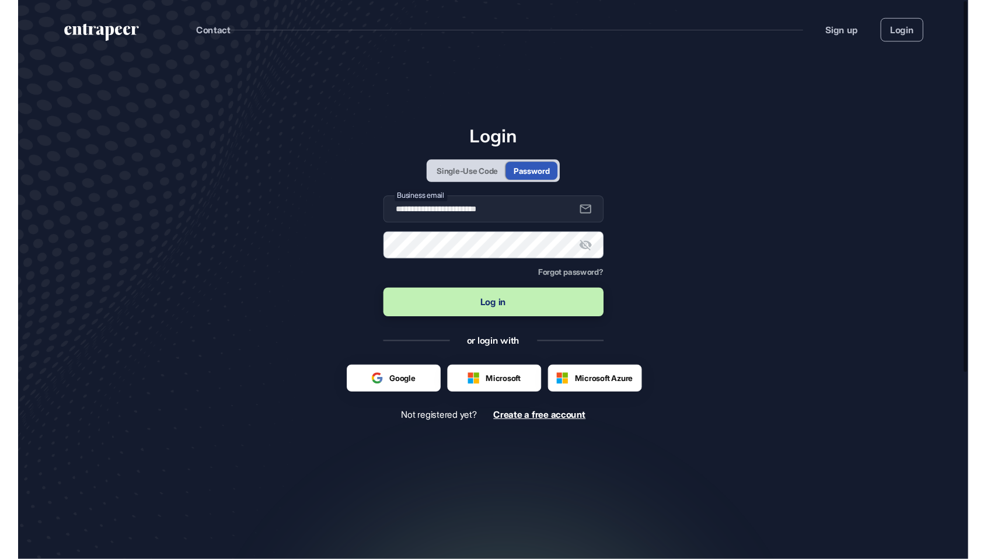
scroll to position [638, 987]
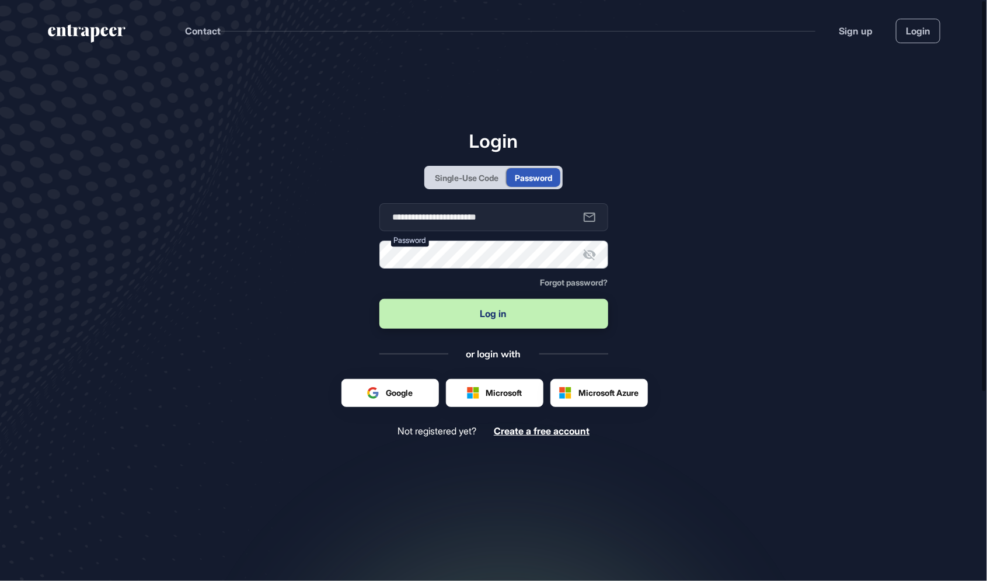
click at [380, 299] on button "Log in" at bounding box center [494, 314] width 229 height 30
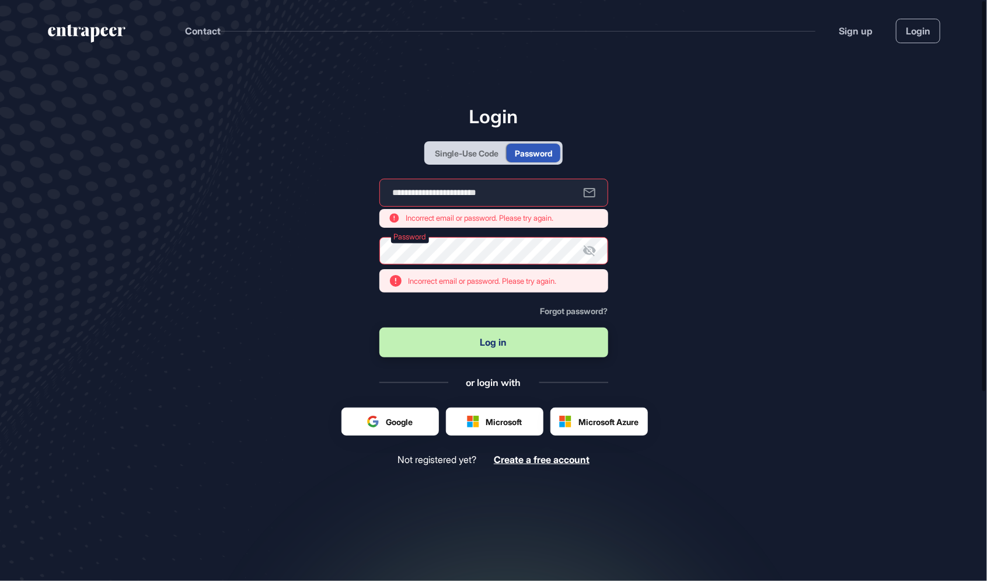
click at [590, 258] on icon at bounding box center [590, 250] width 14 height 14
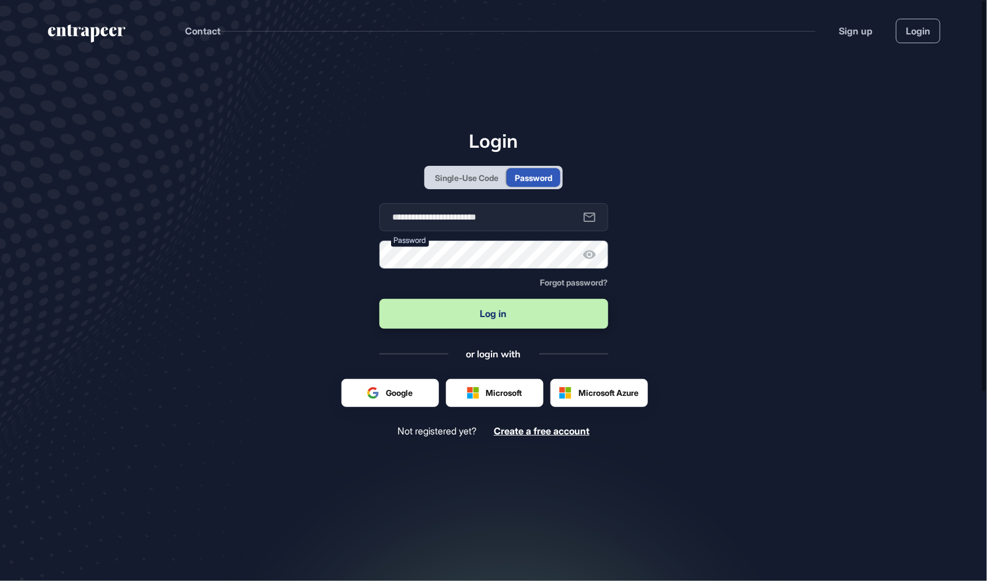
click at [380, 299] on button "Log in" at bounding box center [494, 314] width 229 height 30
